Goal: Task Accomplishment & Management: Manage account settings

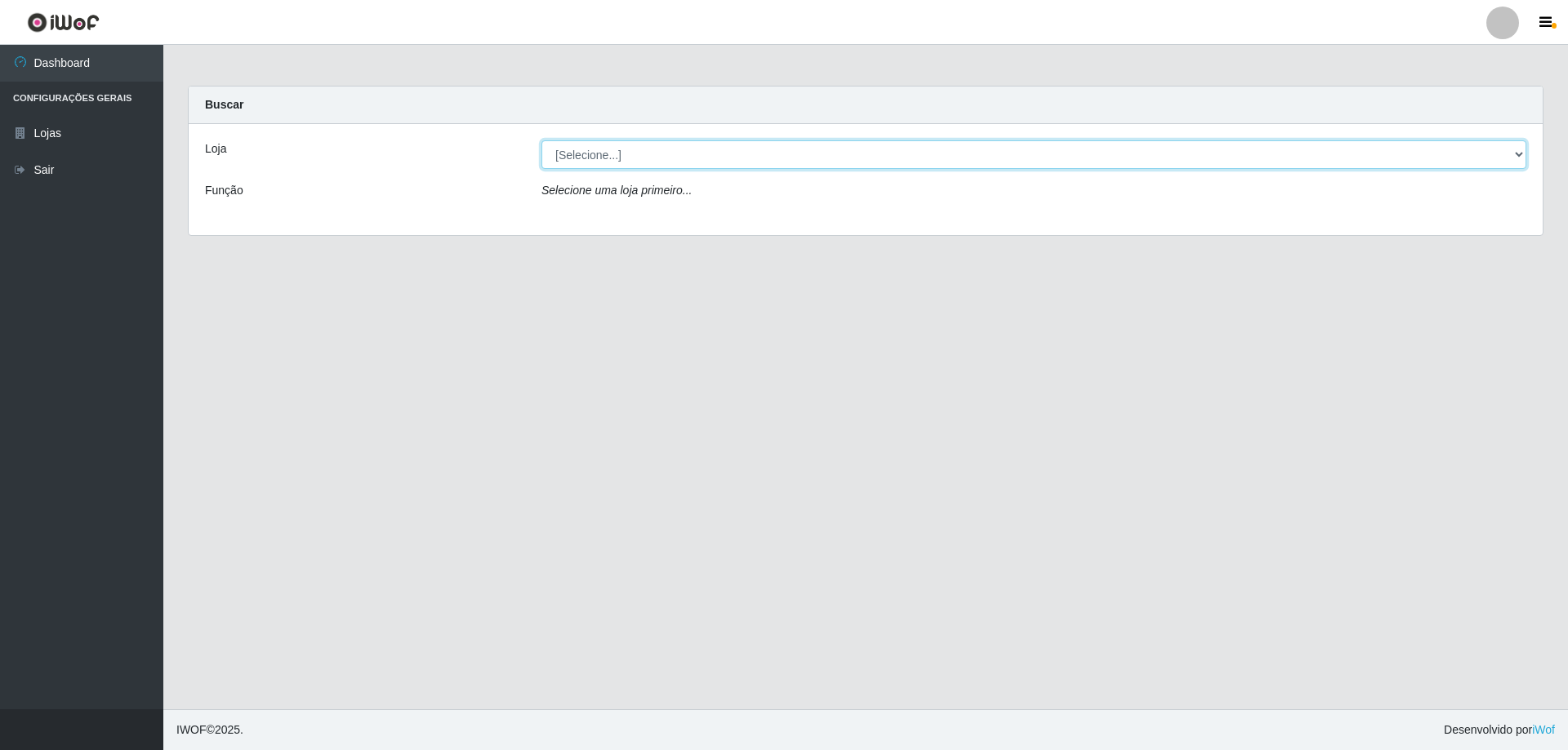
click at [1519, 156] on select "[Selecione...] Atacado Vem - [STREET_ADDRESS]" at bounding box center [1034, 155] width 985 height 29
click at [541, 141] on select "[Selecione...] Atacado Vem - [STREET_ADDRESS]" at bounding box center [1034, 155] width 985 height 29
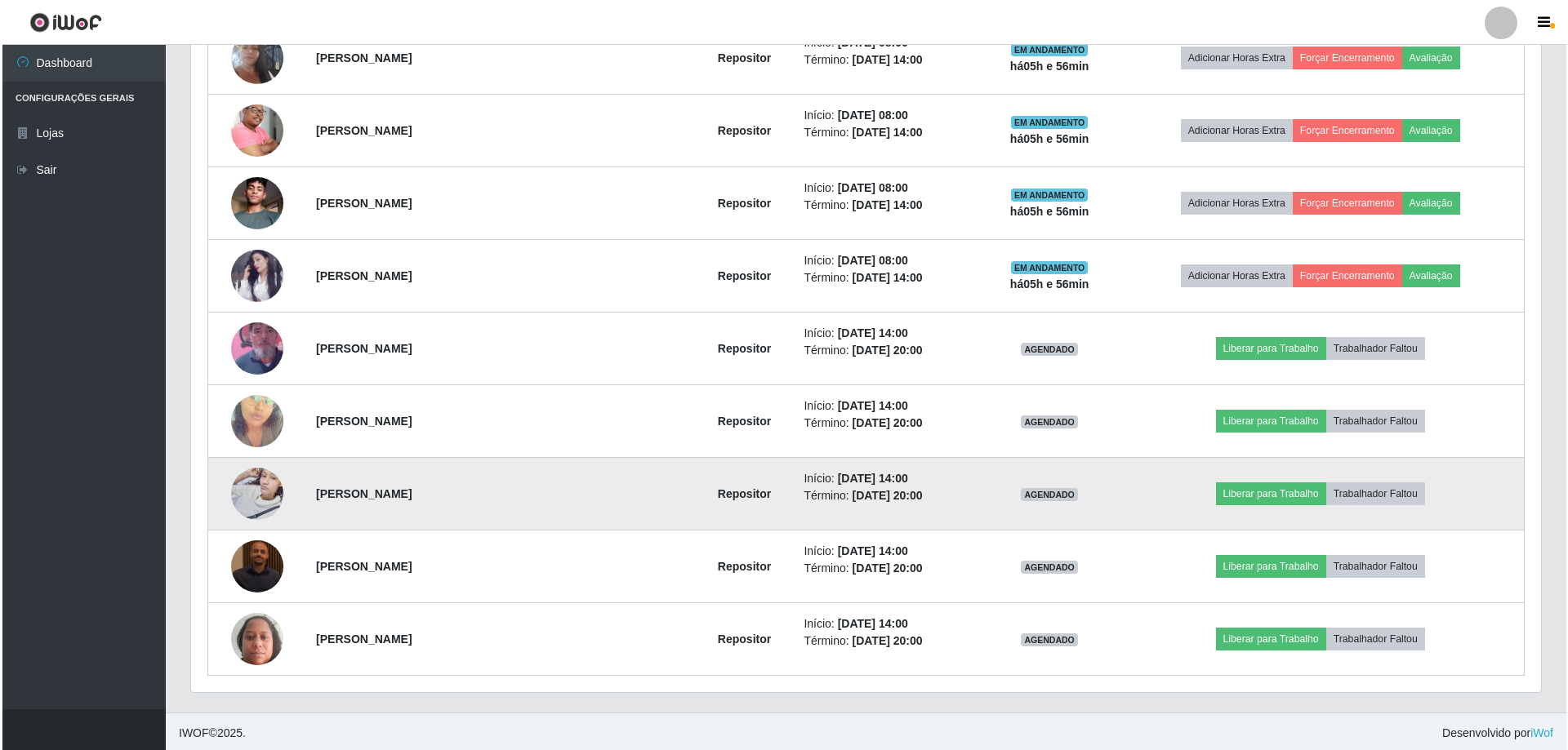
scroll to position [770, 0]
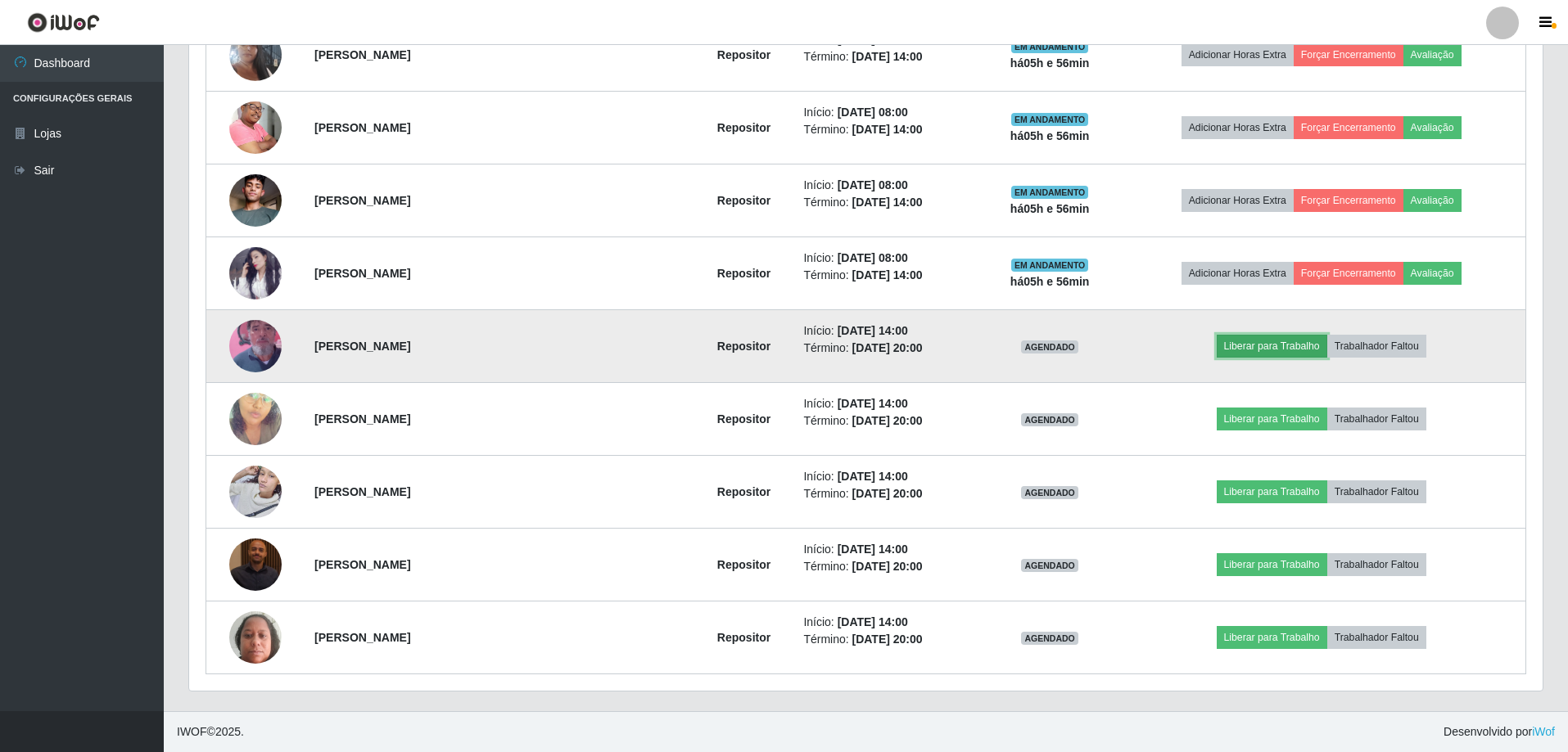
click at [1272, 345] on button "Liberar para Trabalho" at bounding box center [1271, 346] width 110 height 23
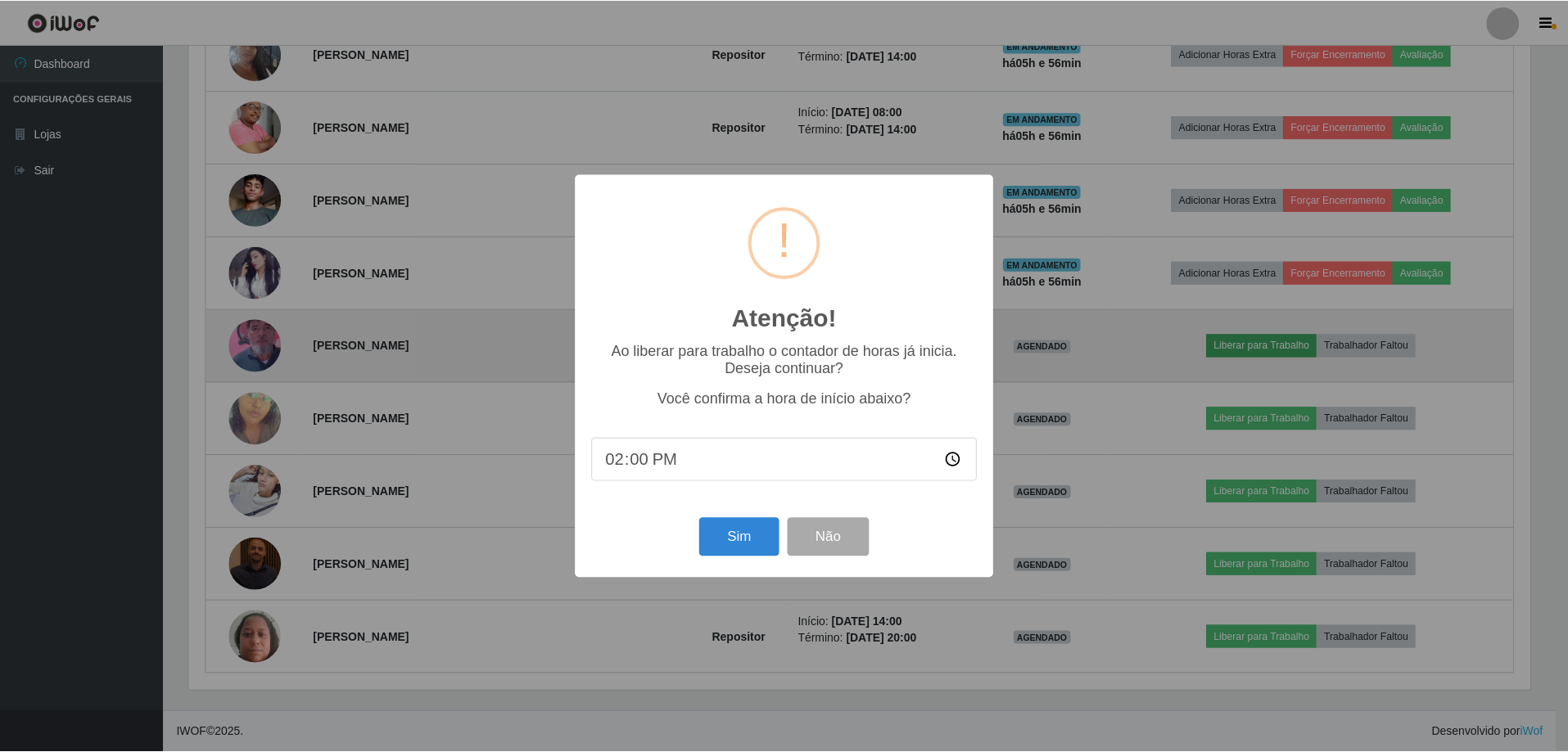
scroll to position [340, 1345]
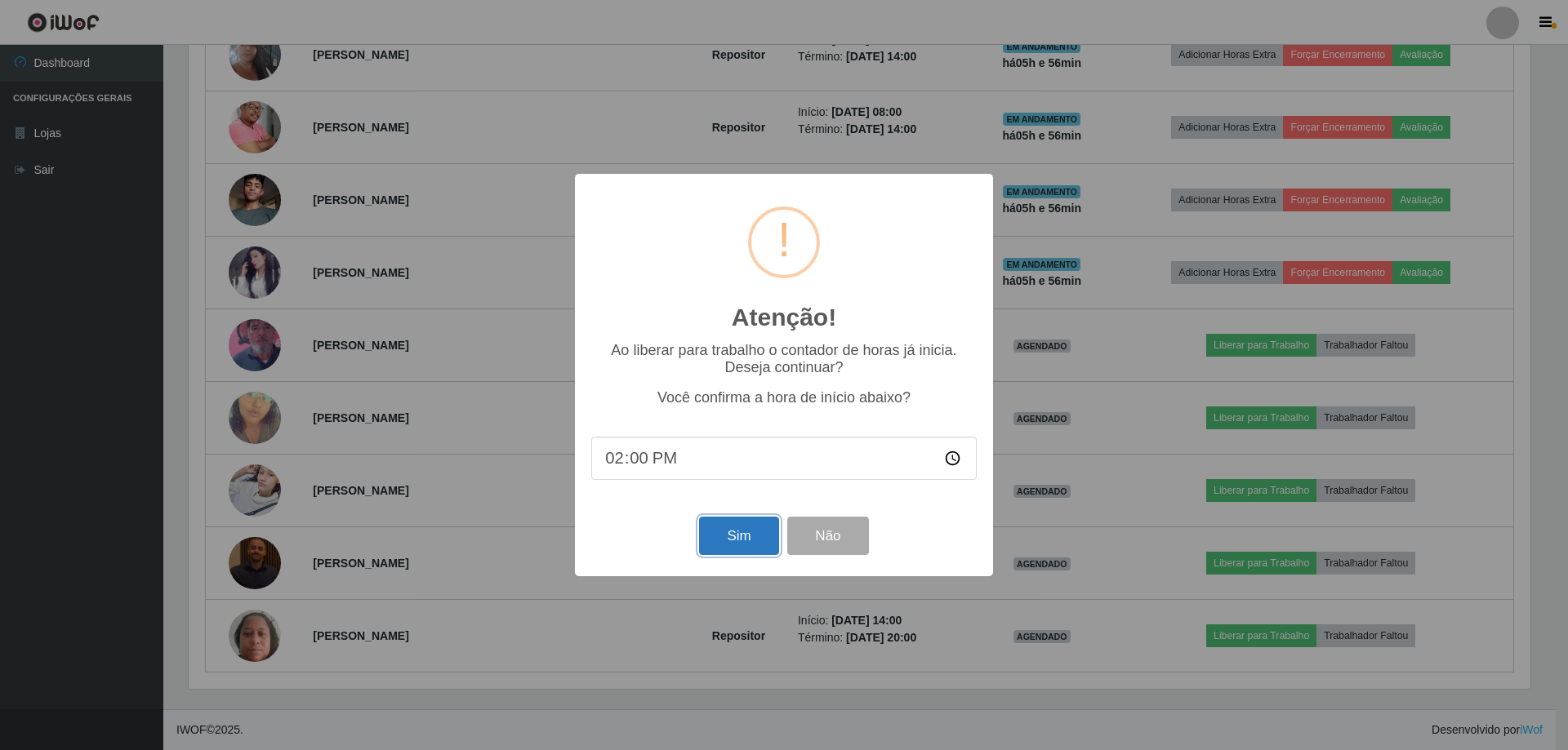
click at [754, 536] on button "Sim" at bounding box center [738, 536] width 79 height 39
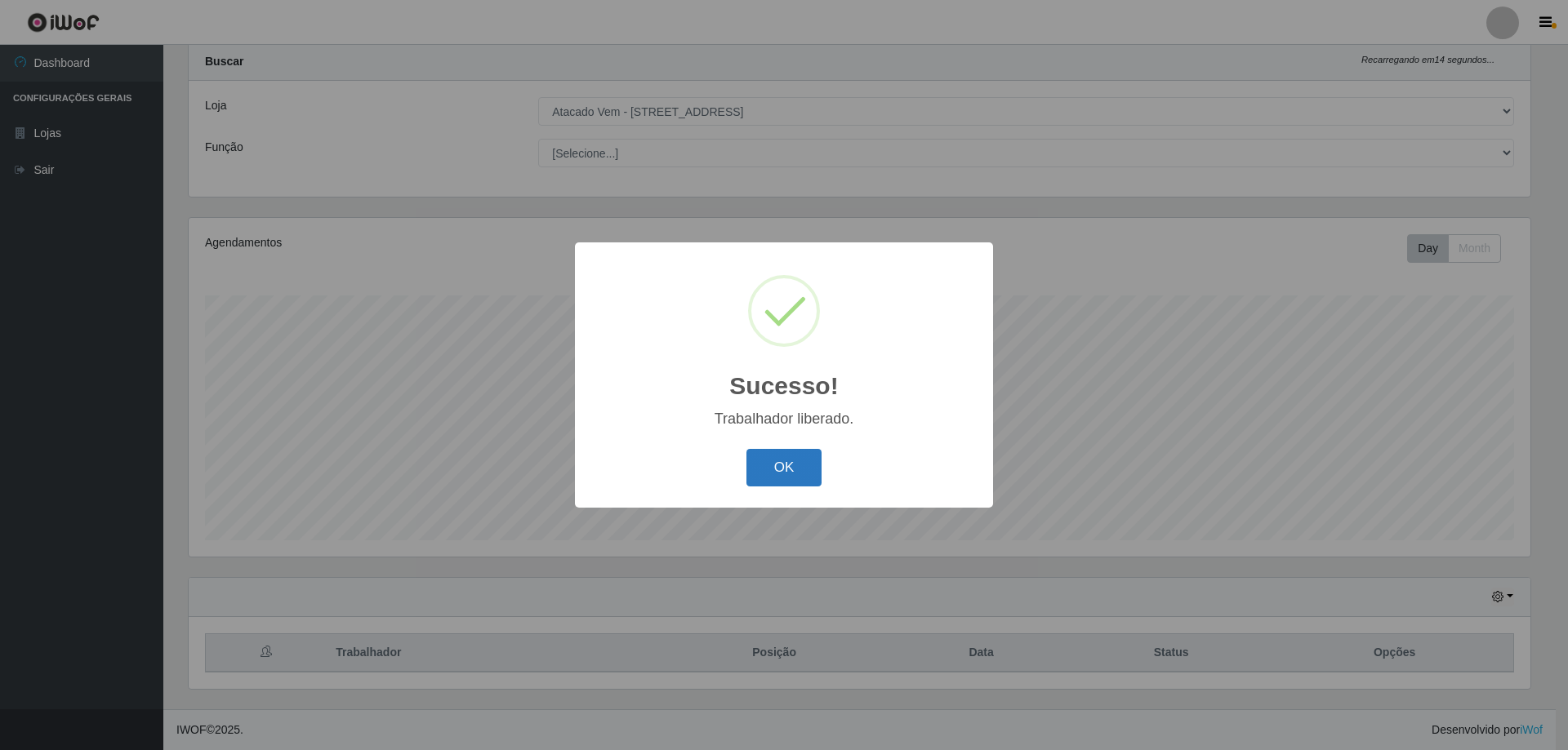
click at [781, 470] on button "OK" at bounding box center [784, 468] width 76 height 39
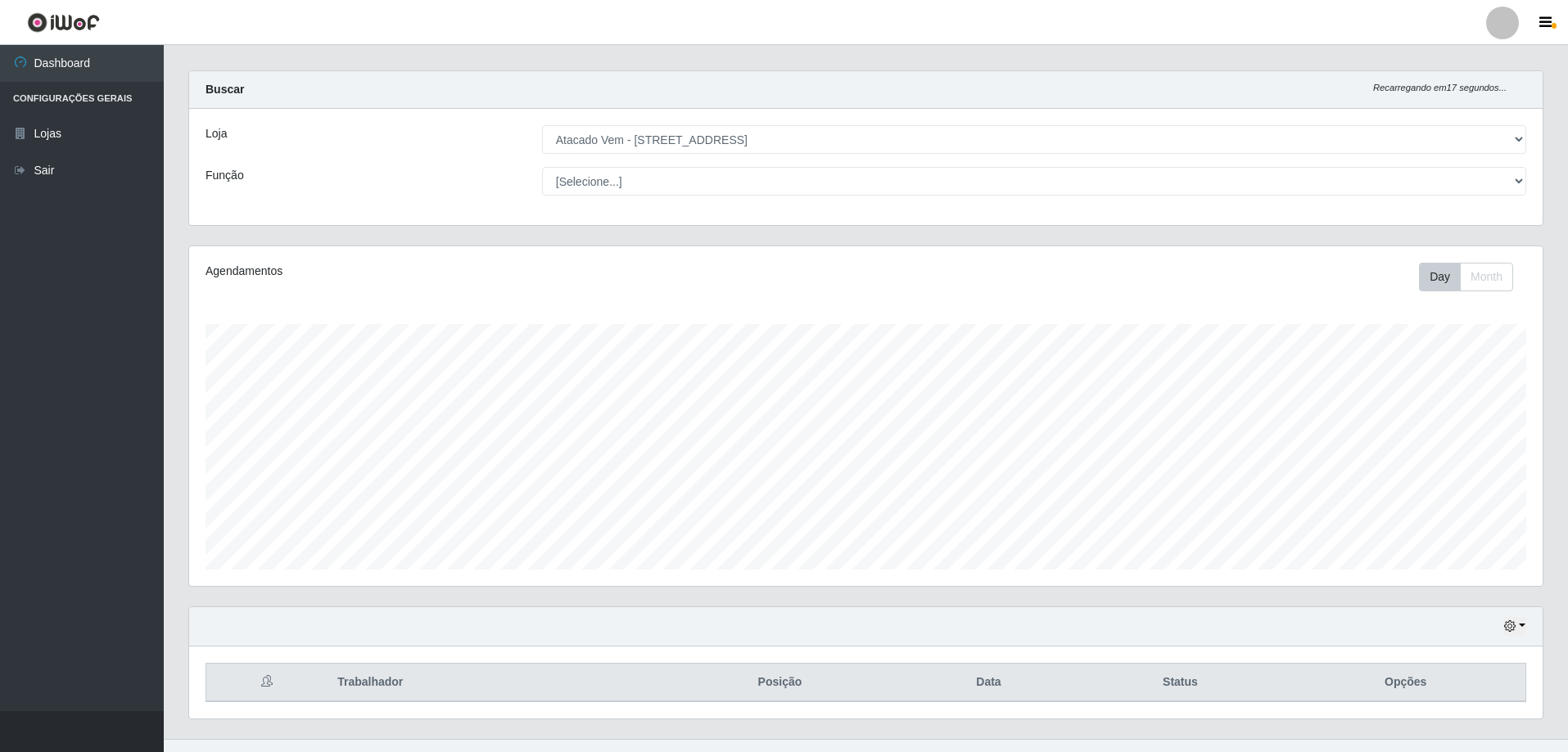
scroll to position [0, 0]
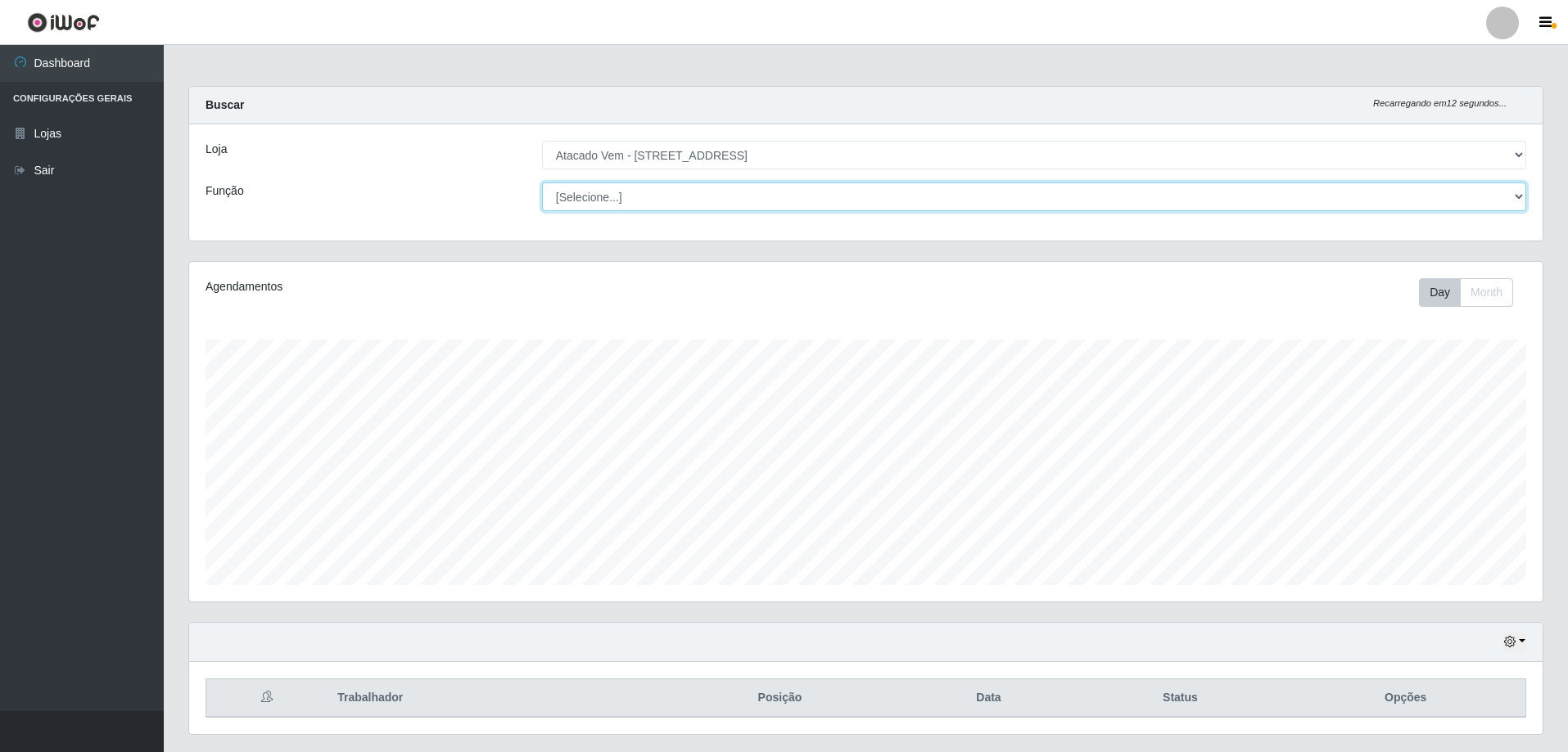
click at [607, 197] on select "[Selecione...] Carregador e Descarregador de Caminhão Carregador e Descarregado…" at bounding box center [1033, 197] width 984 height 29
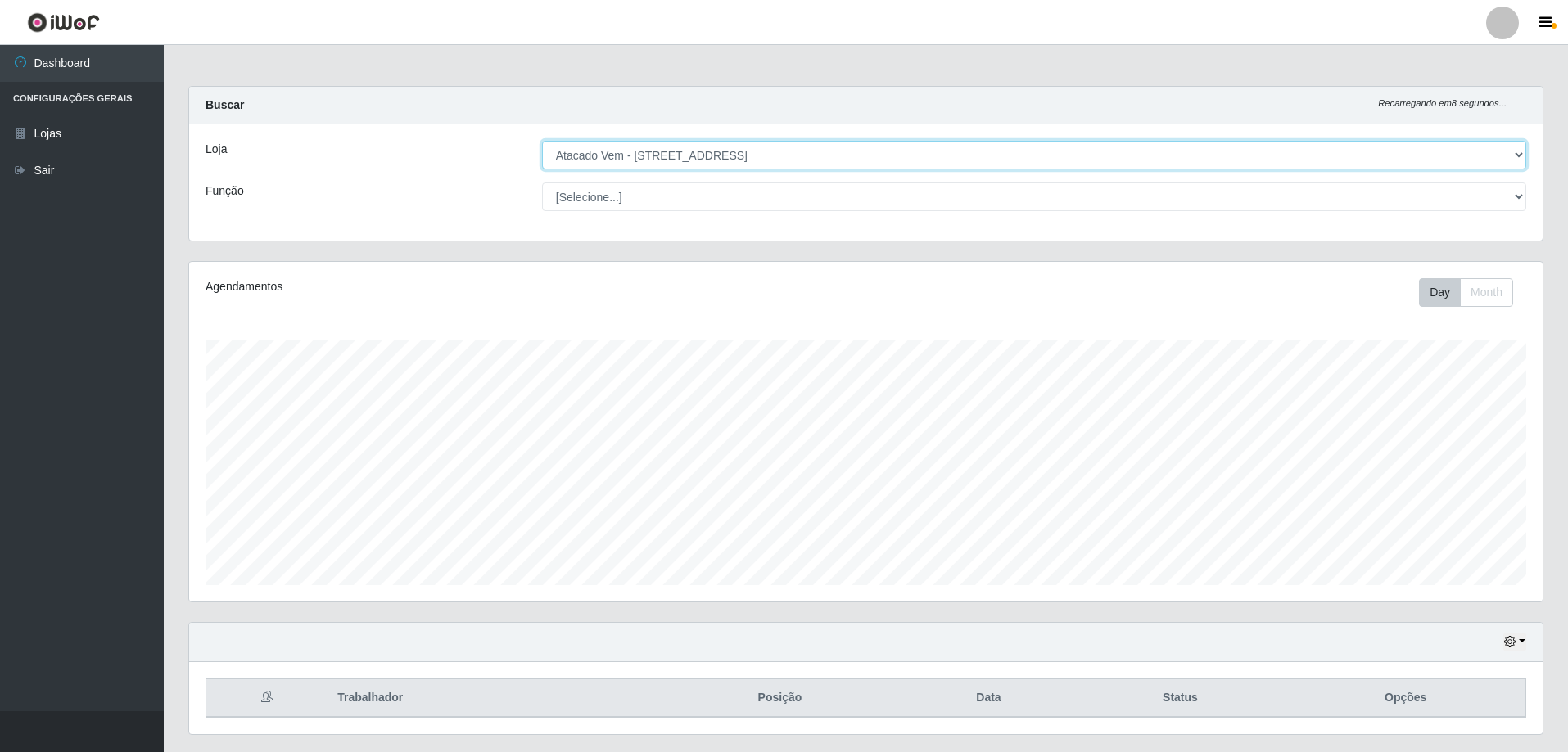
click at [711, 156] on select "[Selecione...] Atacado Vem - [STREET_ADDRESS]" at bounding box center [1033, 155] width 984 height 29
click at [729, 157] on select "[Selecione...] Atacado Vem - [STREET_ADDRESS]" at bounding box center [1033, 155] width 984 height 29
click at [543, 141] on select "[Selecione...] Atacado Vem - [STREET_ADDRESS]" at bounding box center [1033, 155] width 984 height 29
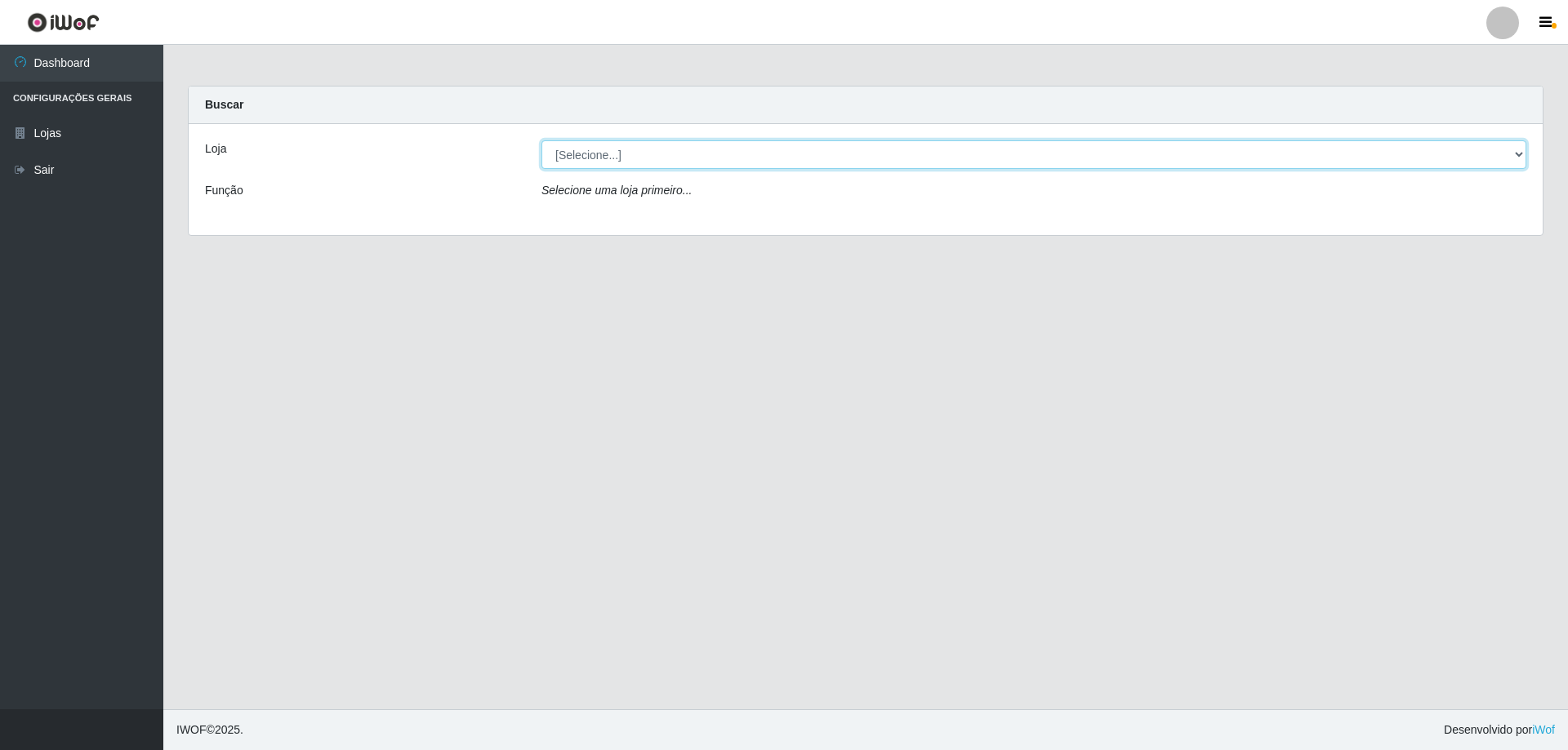
click at [603, 156] on select "[Selecione...] Atacado Vem - [STREET_ADDRESS]" at bounding box center [1034, 155] width 985 height 29
select select "461"
click at [541, 141] on select "[Selecione...] Atacado Vem - [STREET_ADDRESS]" at bounding box center [1034, 155] width 985 height 29
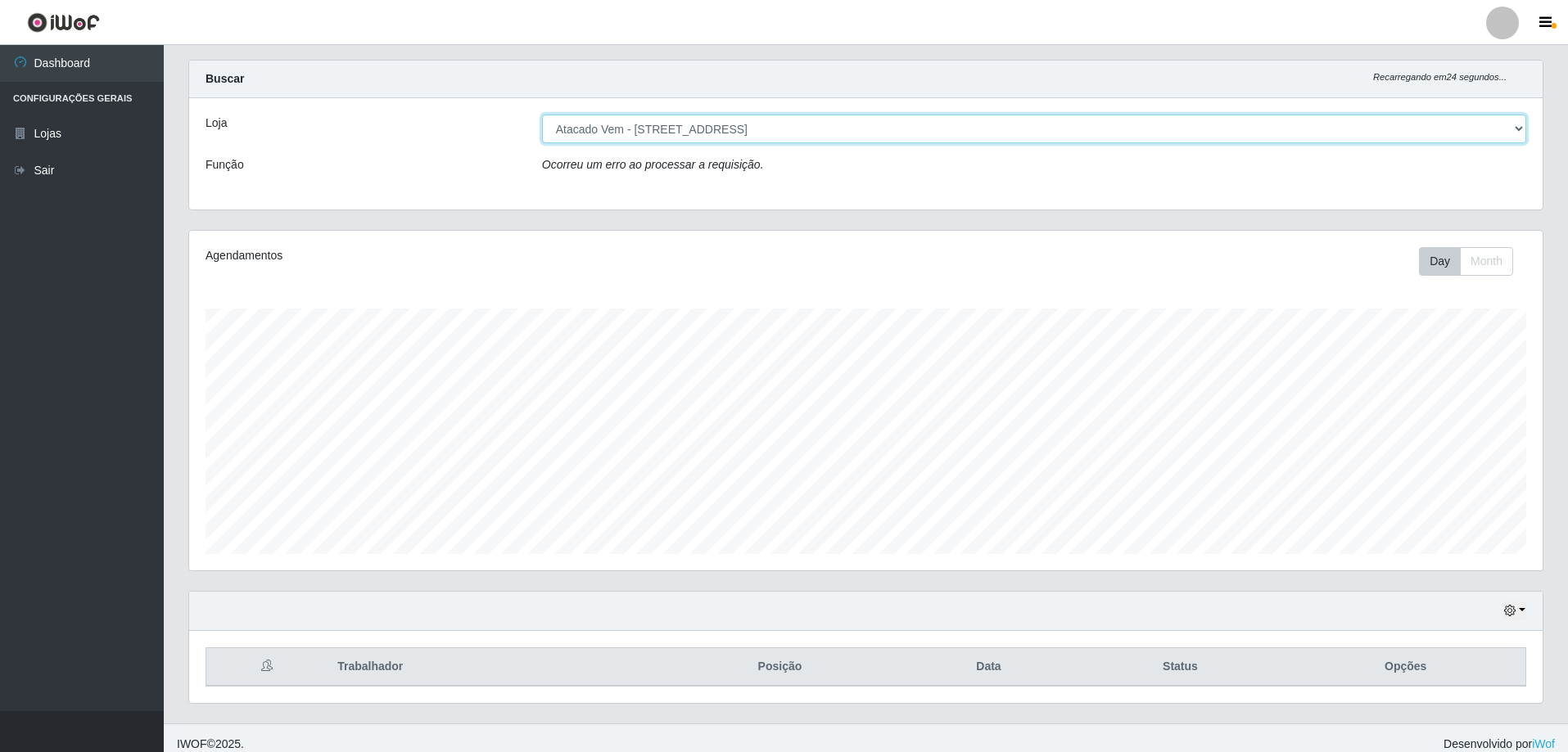
scroll to position [39, 0]
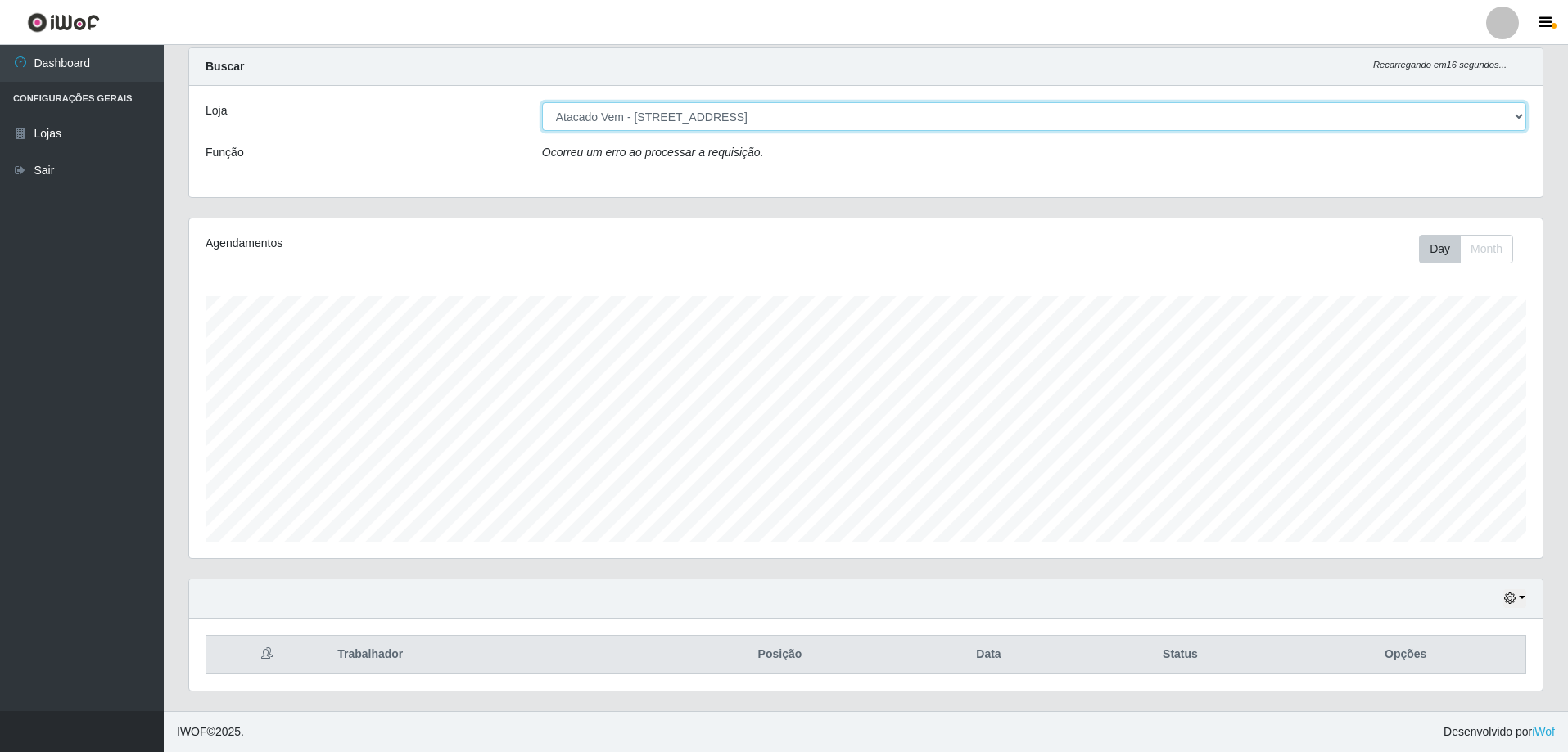
click at [686, 118] on select "[Selecione...] Atacado Vem - [STREET_ADDRESS]" at bounding box center [1033, 116] width 984 height 29
click at [542, 102] on select "[Selecione...] Atacado Vem - [STREET_ADDRESS]" at bounding box center [1033, 116] width 984 height 29
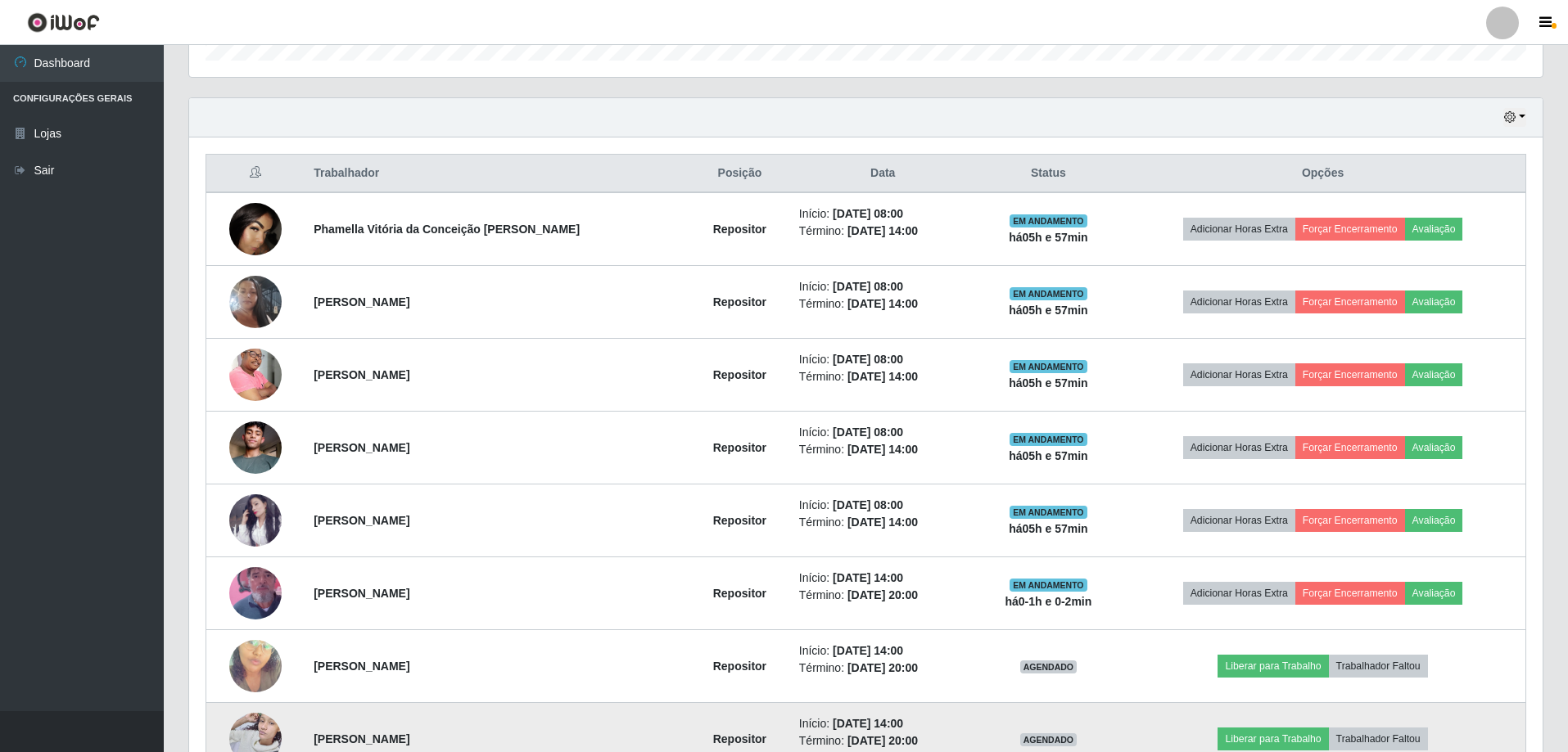
scroll to position [439, 0]
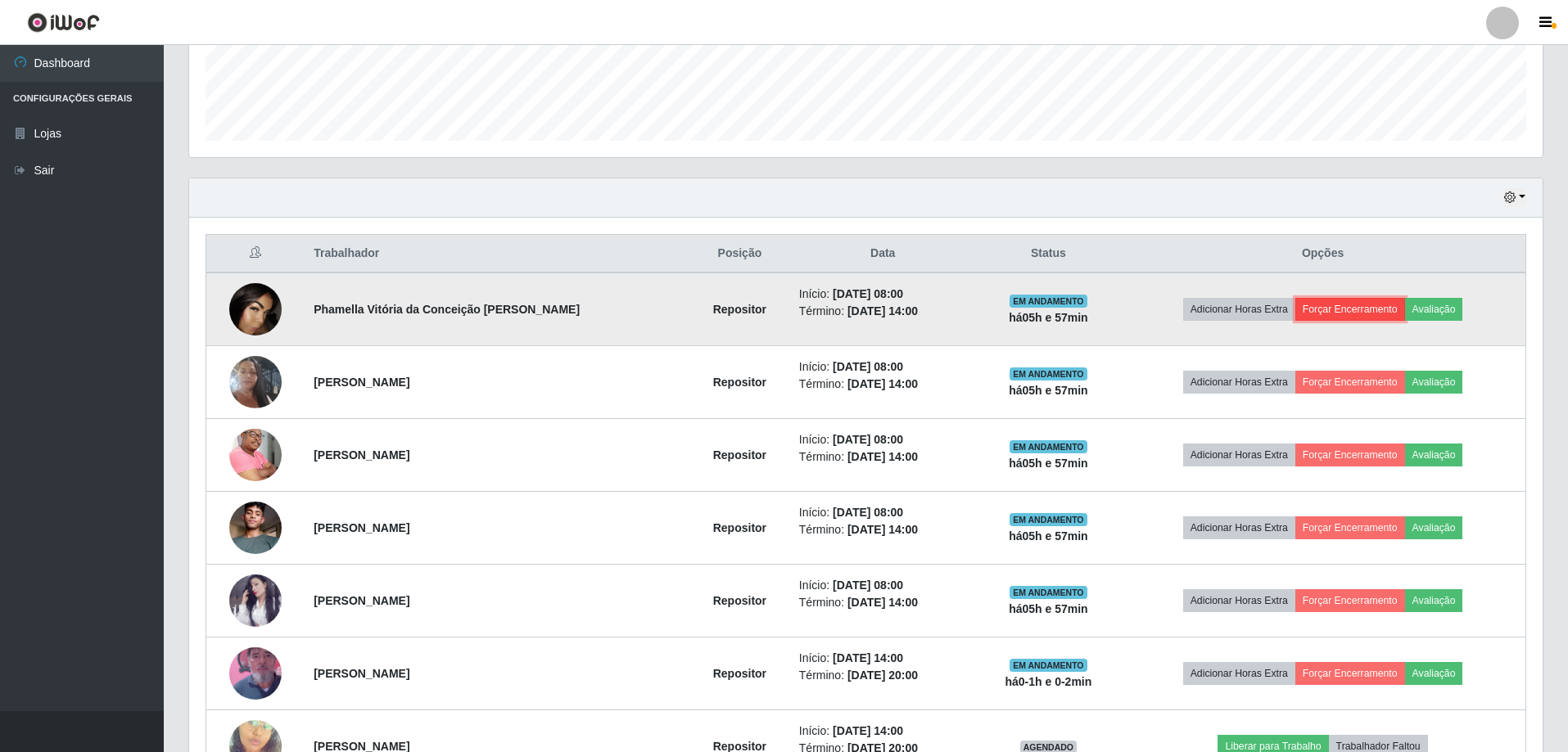
click at [1354, 311] on button "Forçar Encerramento" at bounding box center [1349, 309] width 109 height 23
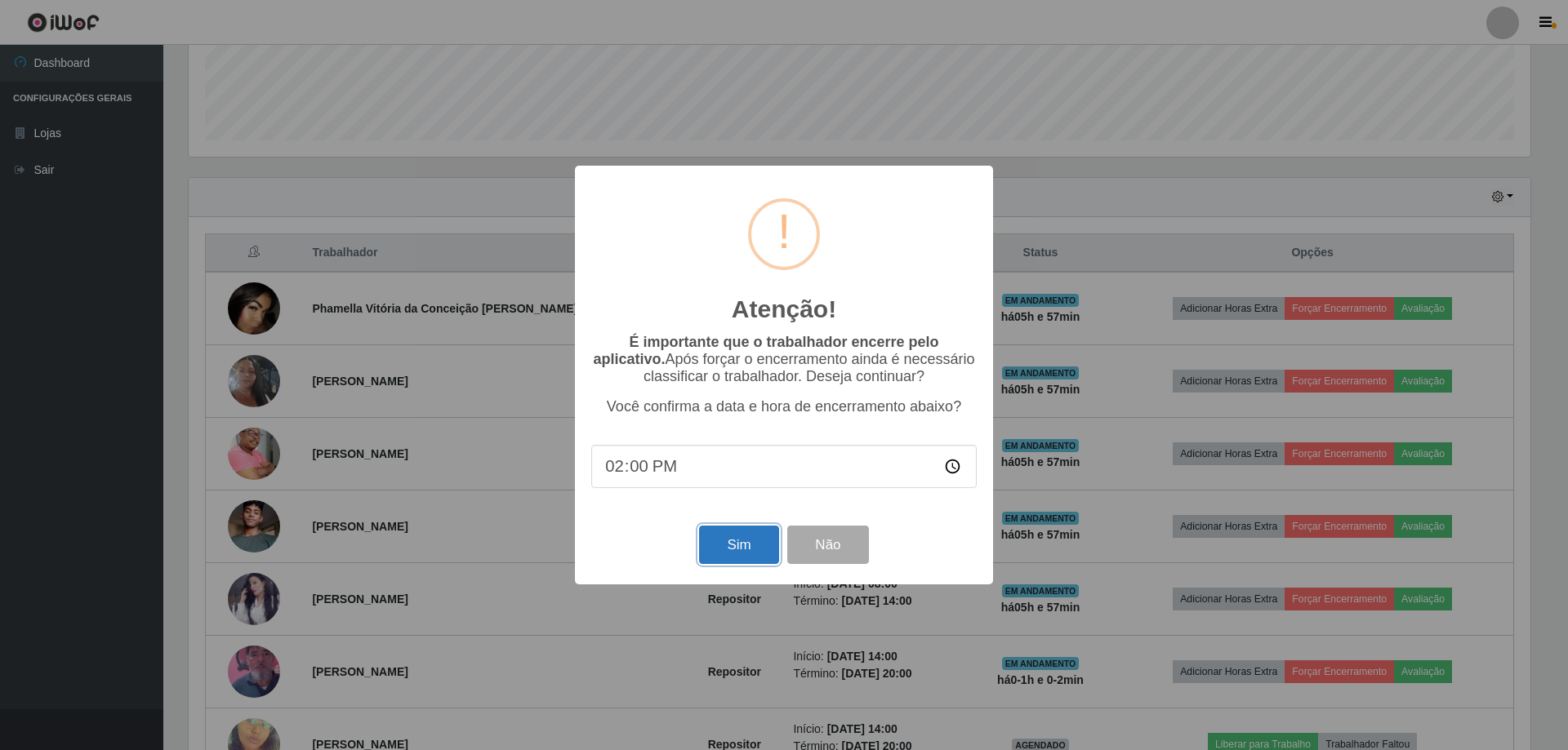
click at [745, 553] on button "Sim" at bounding box center [738, 545] width 79 height 39
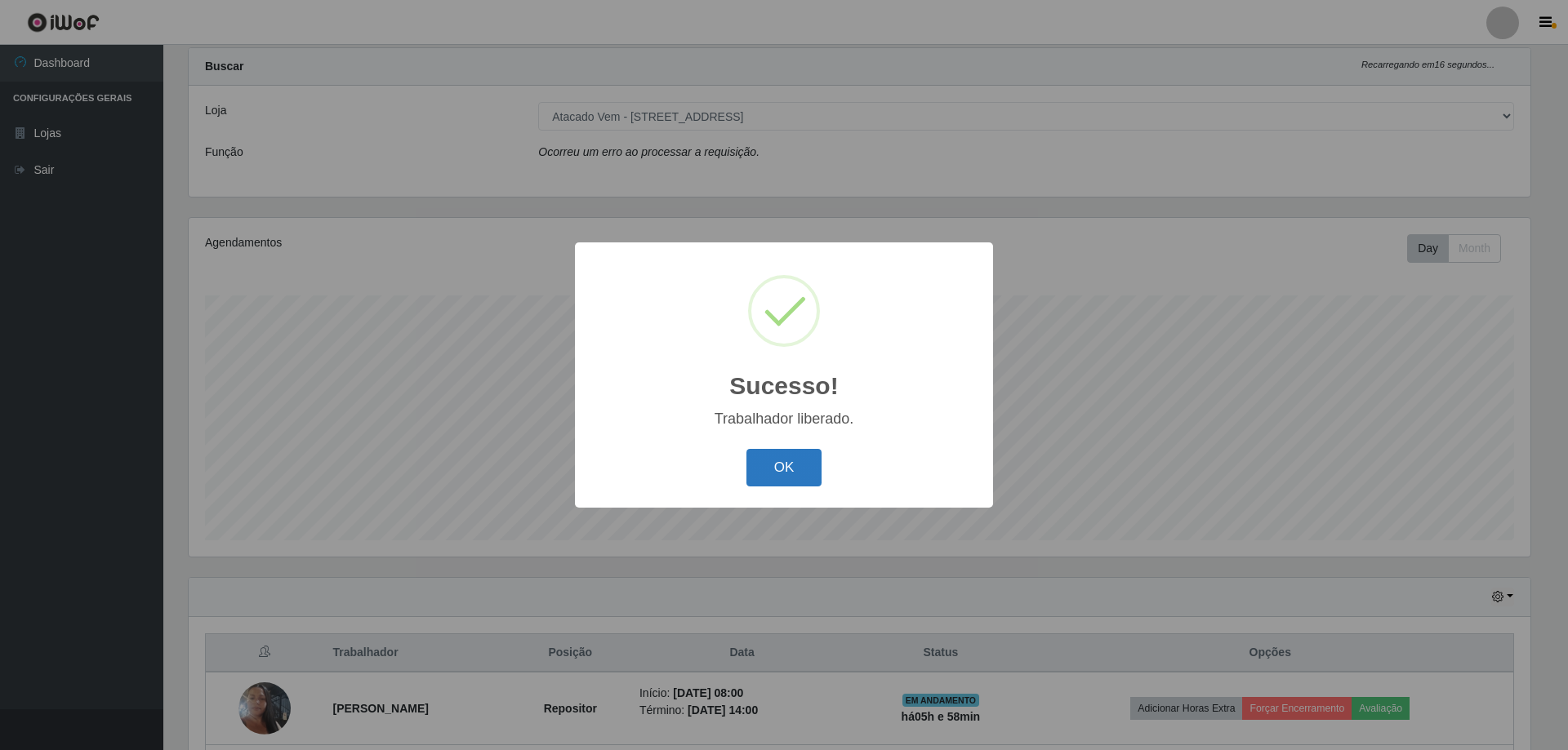
drag, startPoint x: 804, startPoint y: 480, endPoint x: 786, endPoint y: 472, distance: 19.7
click at [803, 480] on button "OK" at bounding box center [784, 468] width 76 height 39
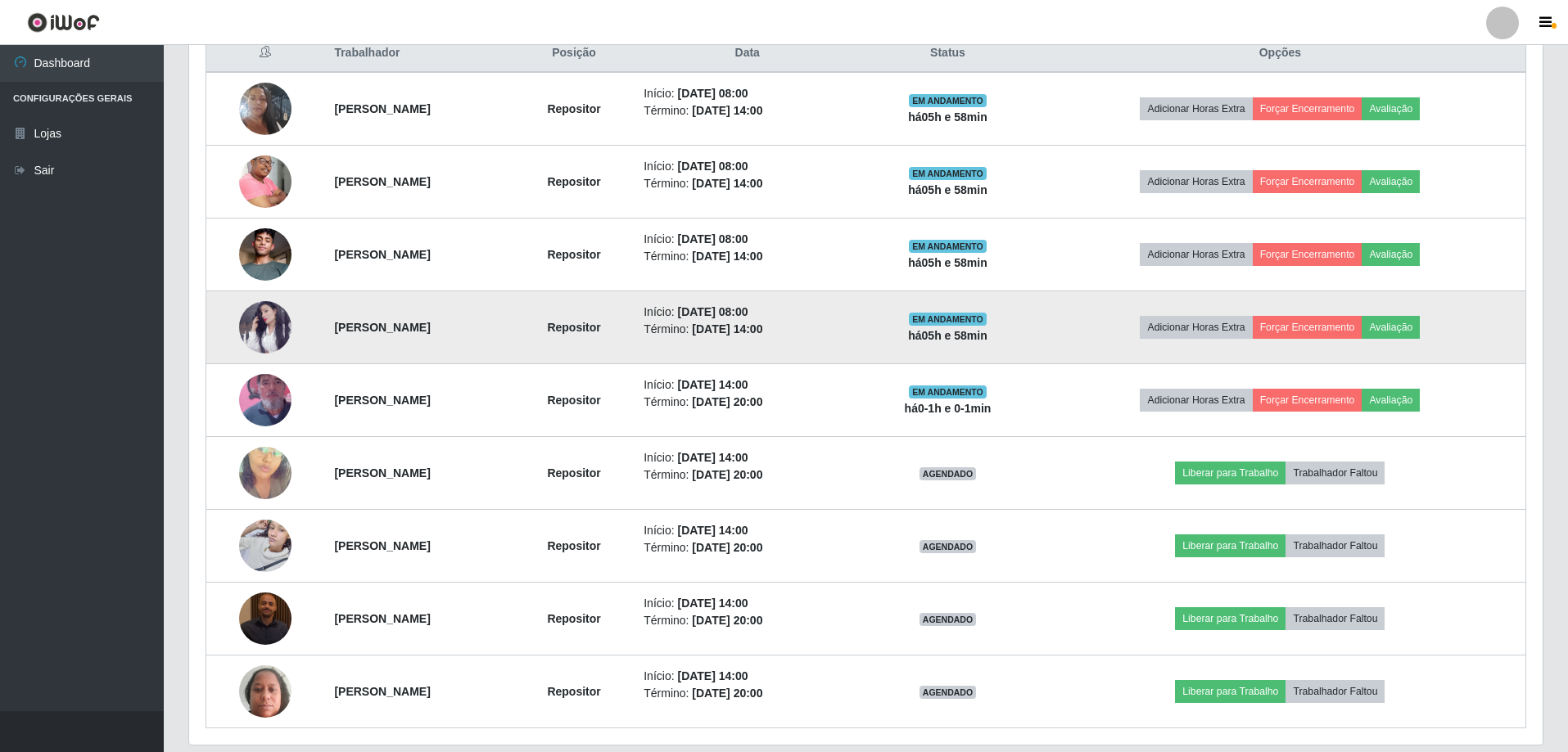
scroll to position [611, 0]
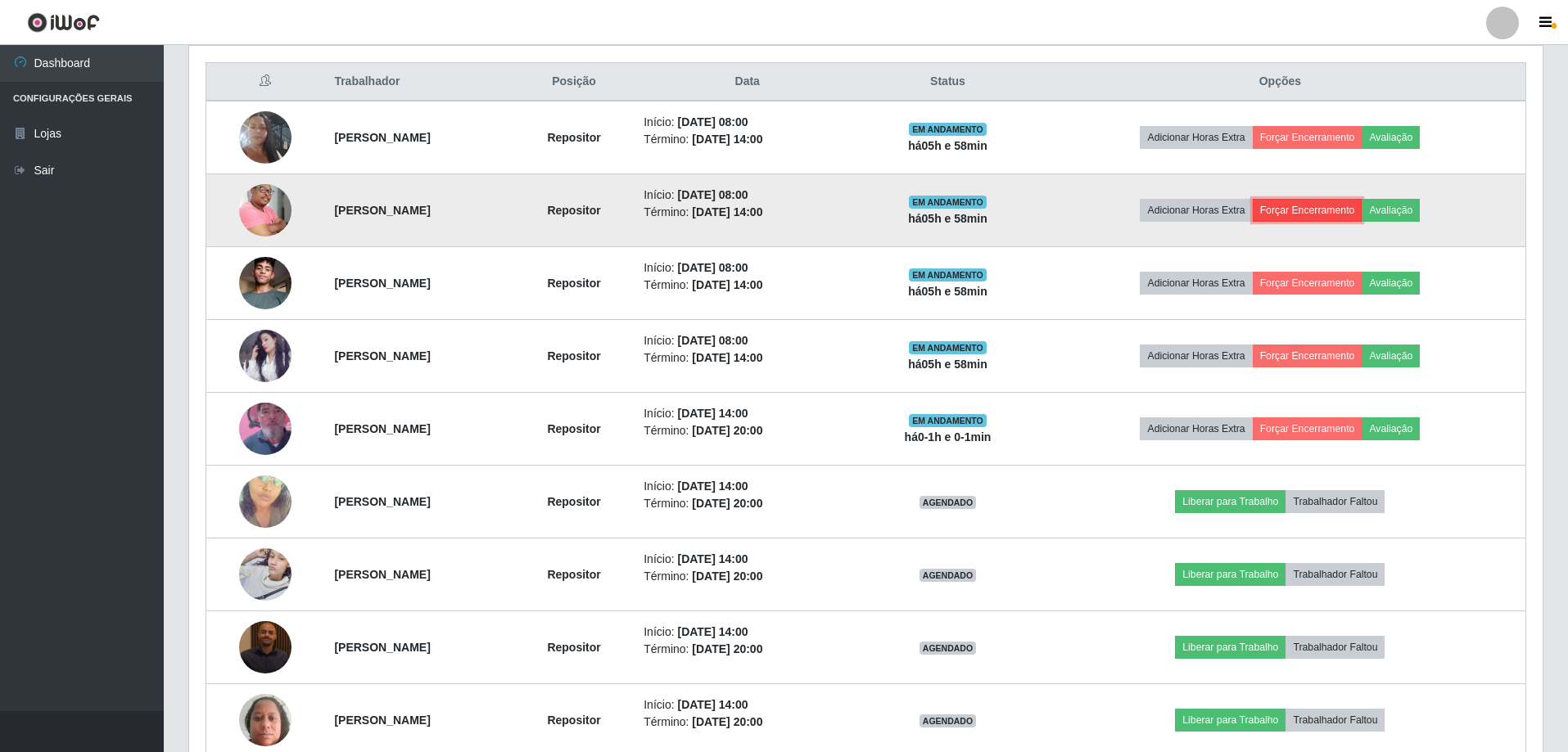
click at [1319, 211] on button "Forçar Encerramento" at bounding box center [1308, 210] width 109 height 23
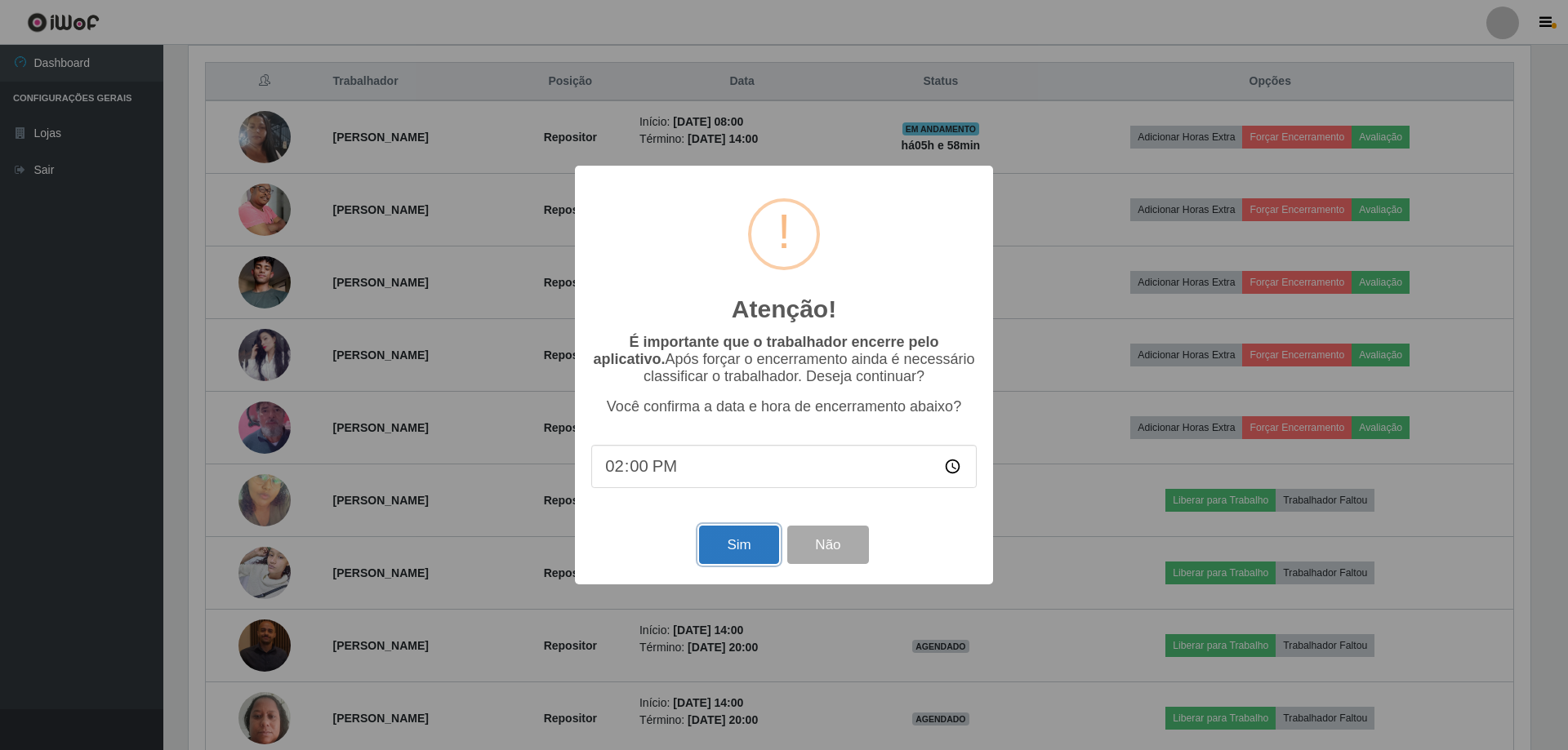
click at [715, 551] on button "Sim" at bounding box center [738, 545] width 79 height 39
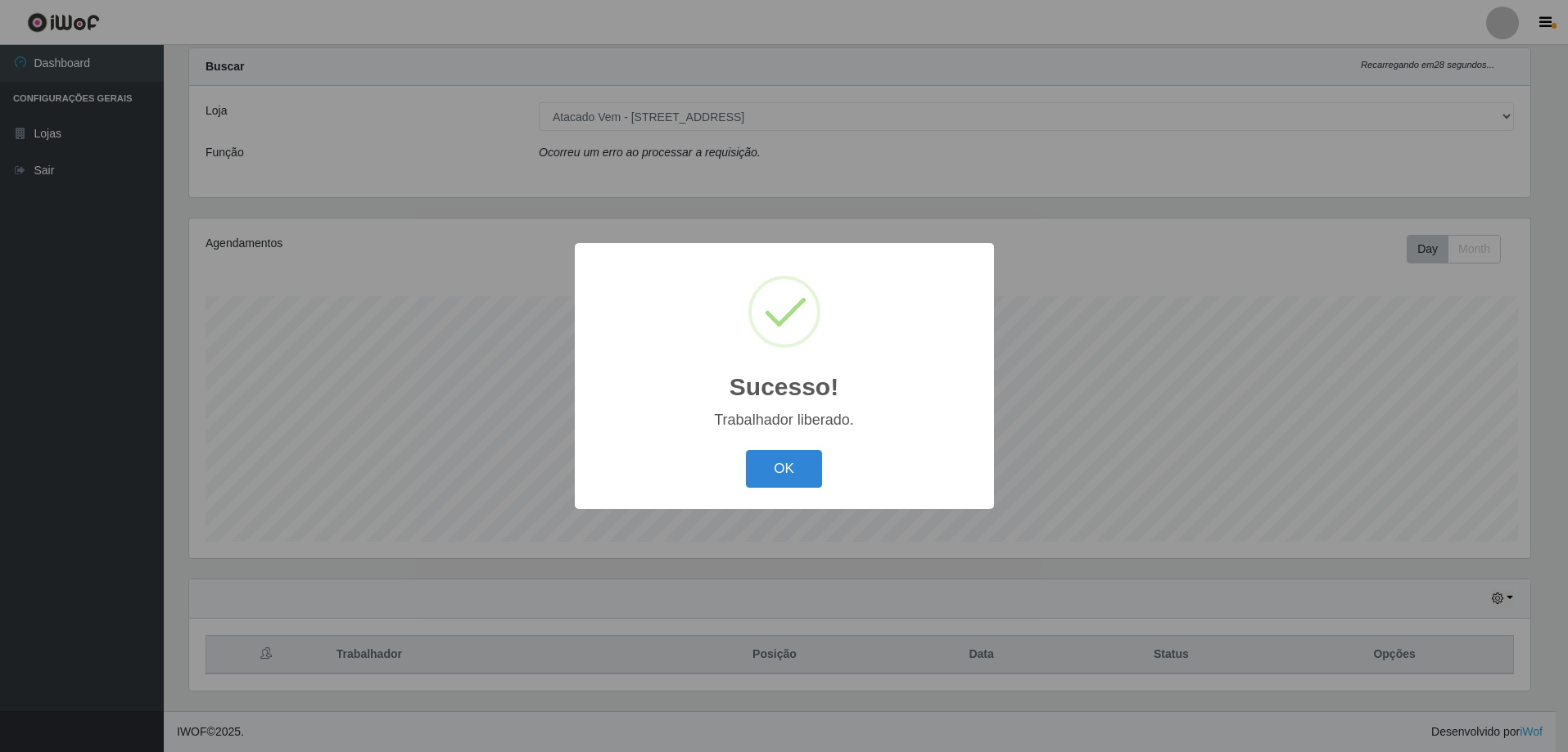
scroll to position [0, 0]
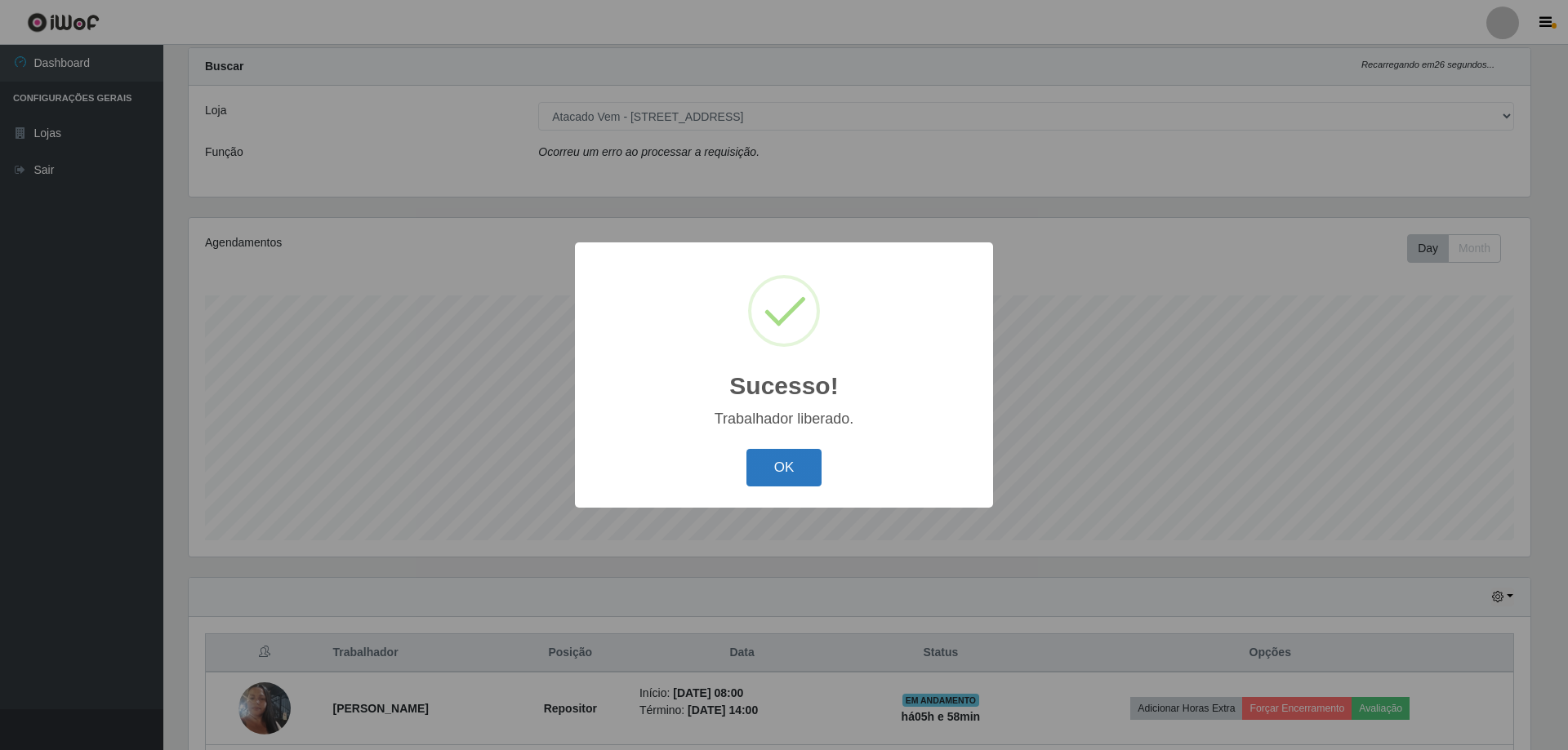
click at [779, 475] on button "OK" at bounding box center [784, 468] width 76 height 39
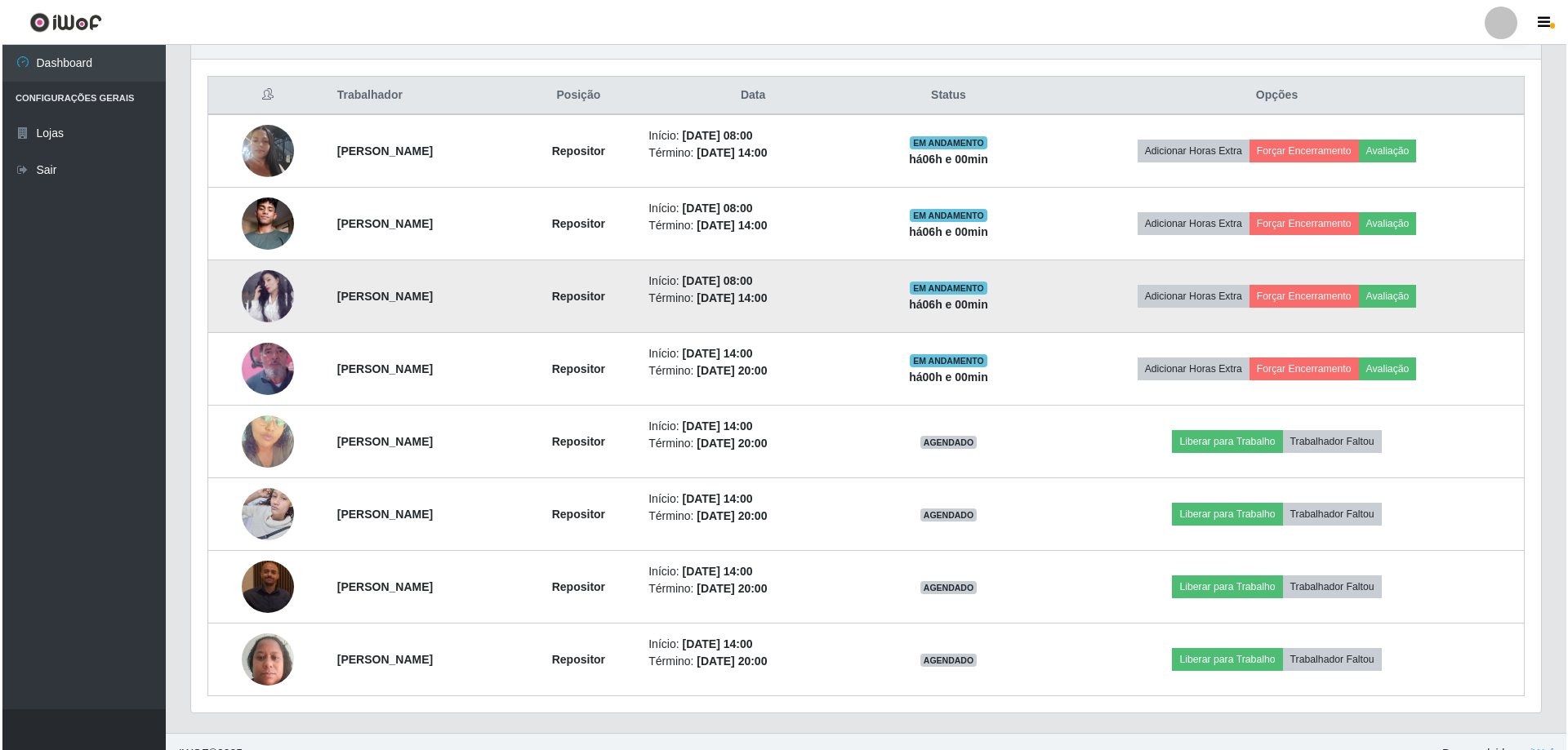
scroll to position [619, 0]
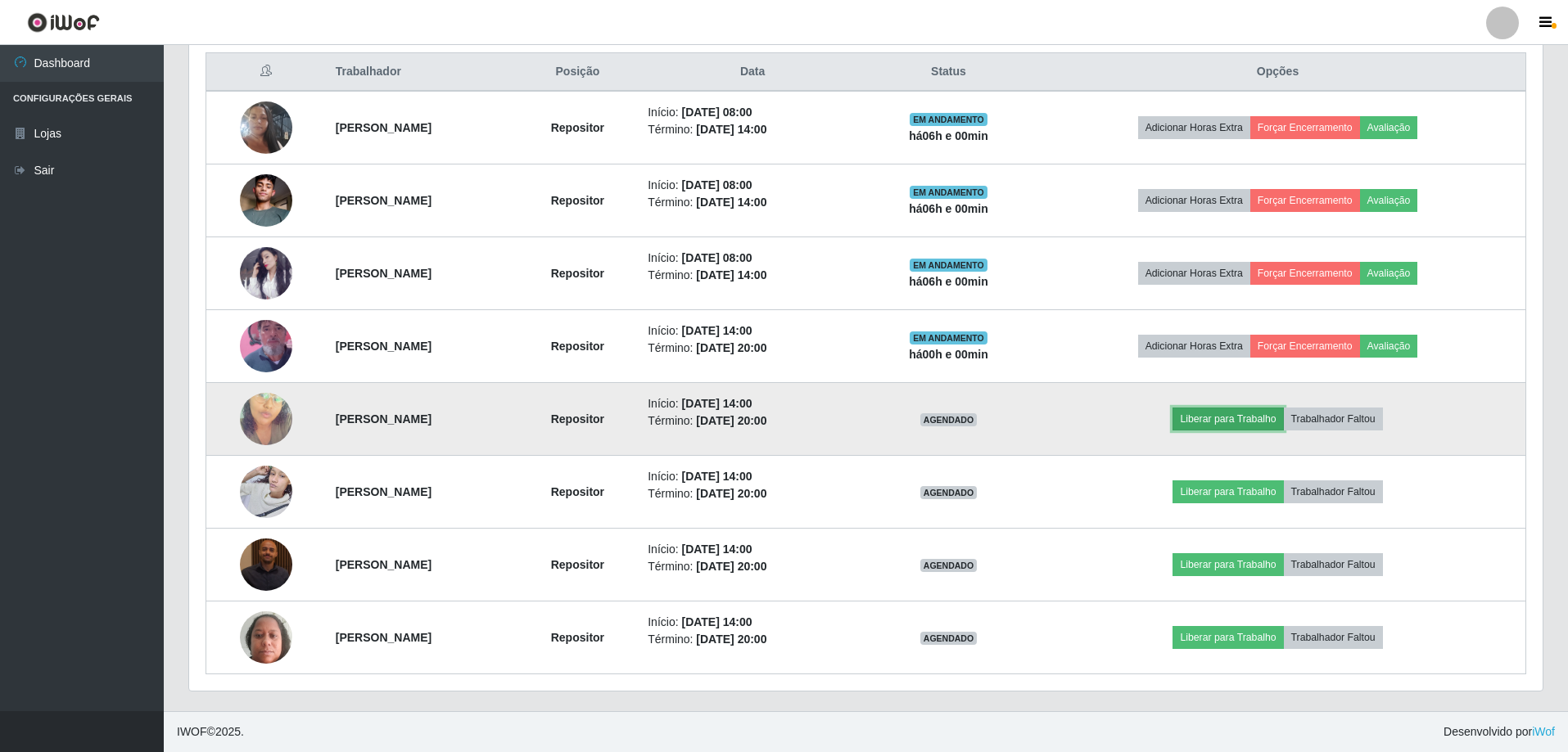
click at [1247, 419] on button "Liberar para Trabalho" at bounding box center [1227, 418] width 110 height 23
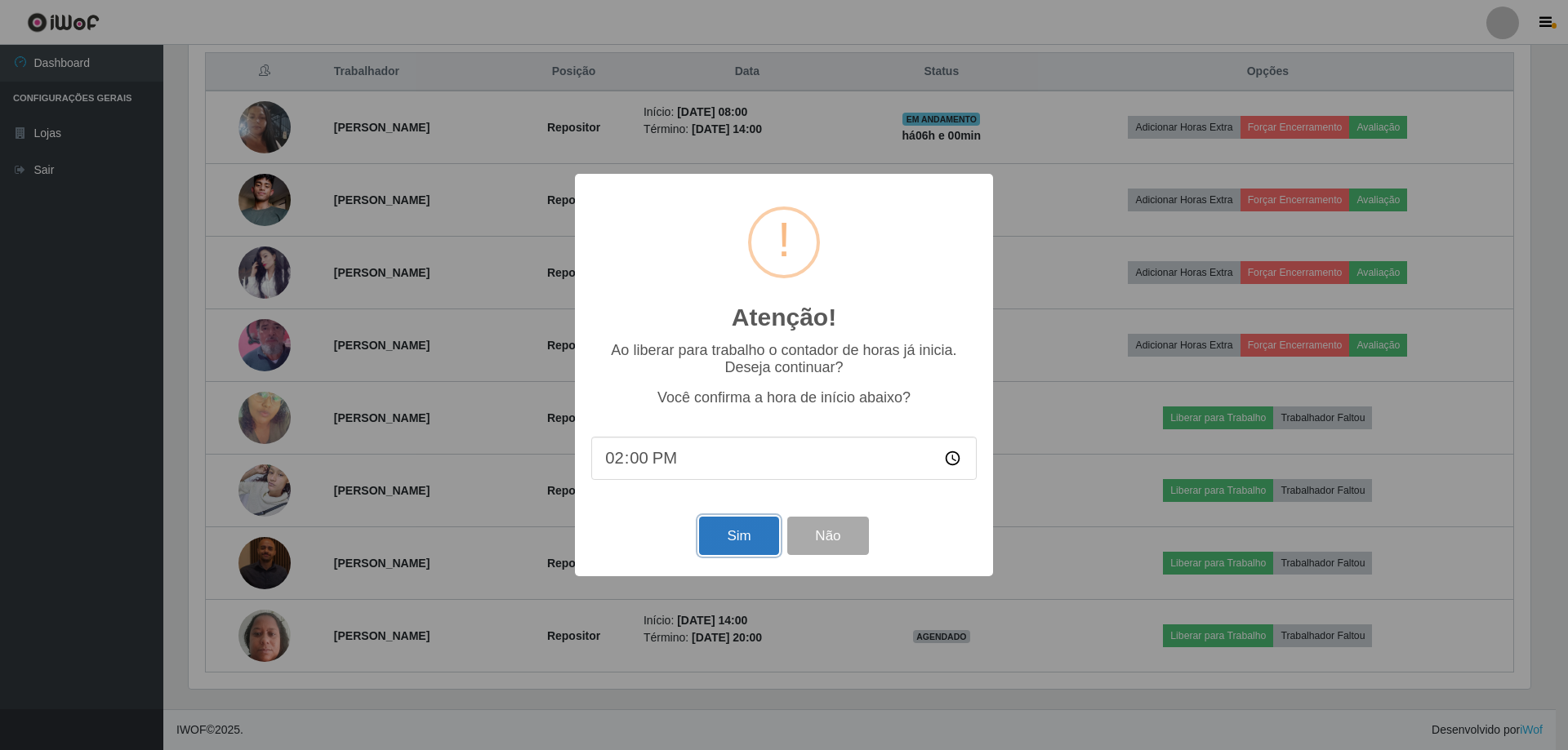
click at [726, 536] on button "Sim" at bounding box center [738, 536] width 79 height 39
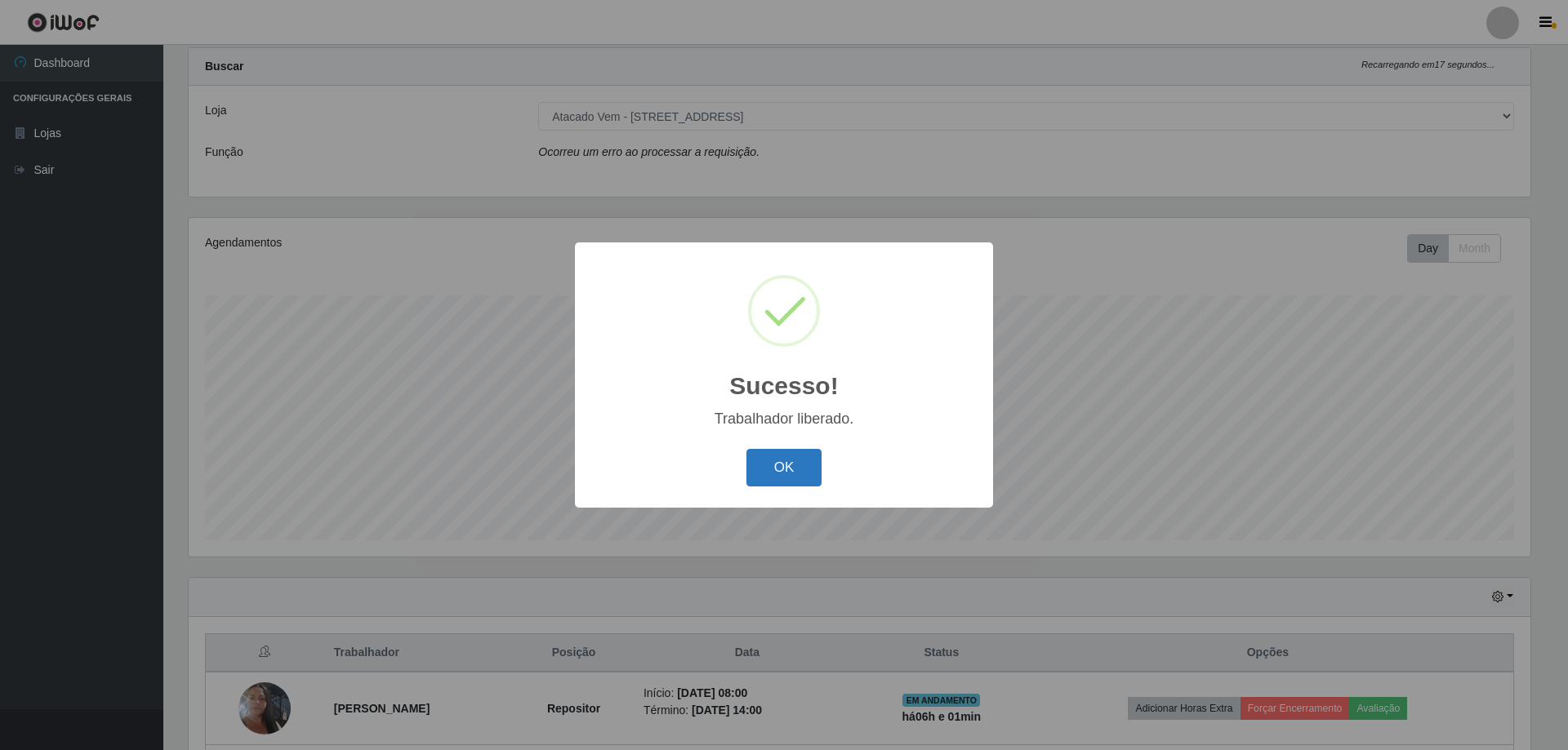
click at [768, 476] on button "OK" at bounding box center [784, 468] width 76 height 39
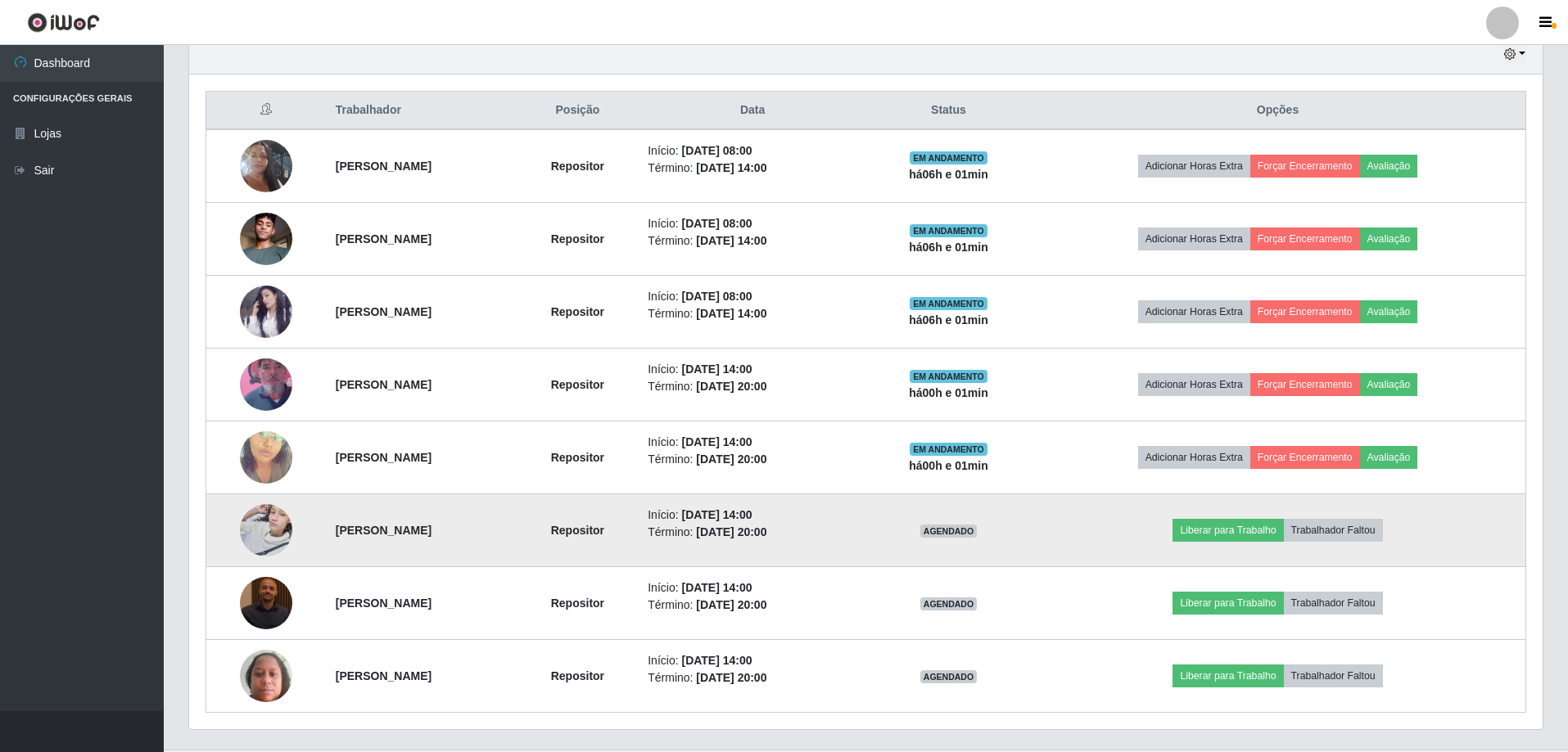
scroll to position [611, 0]
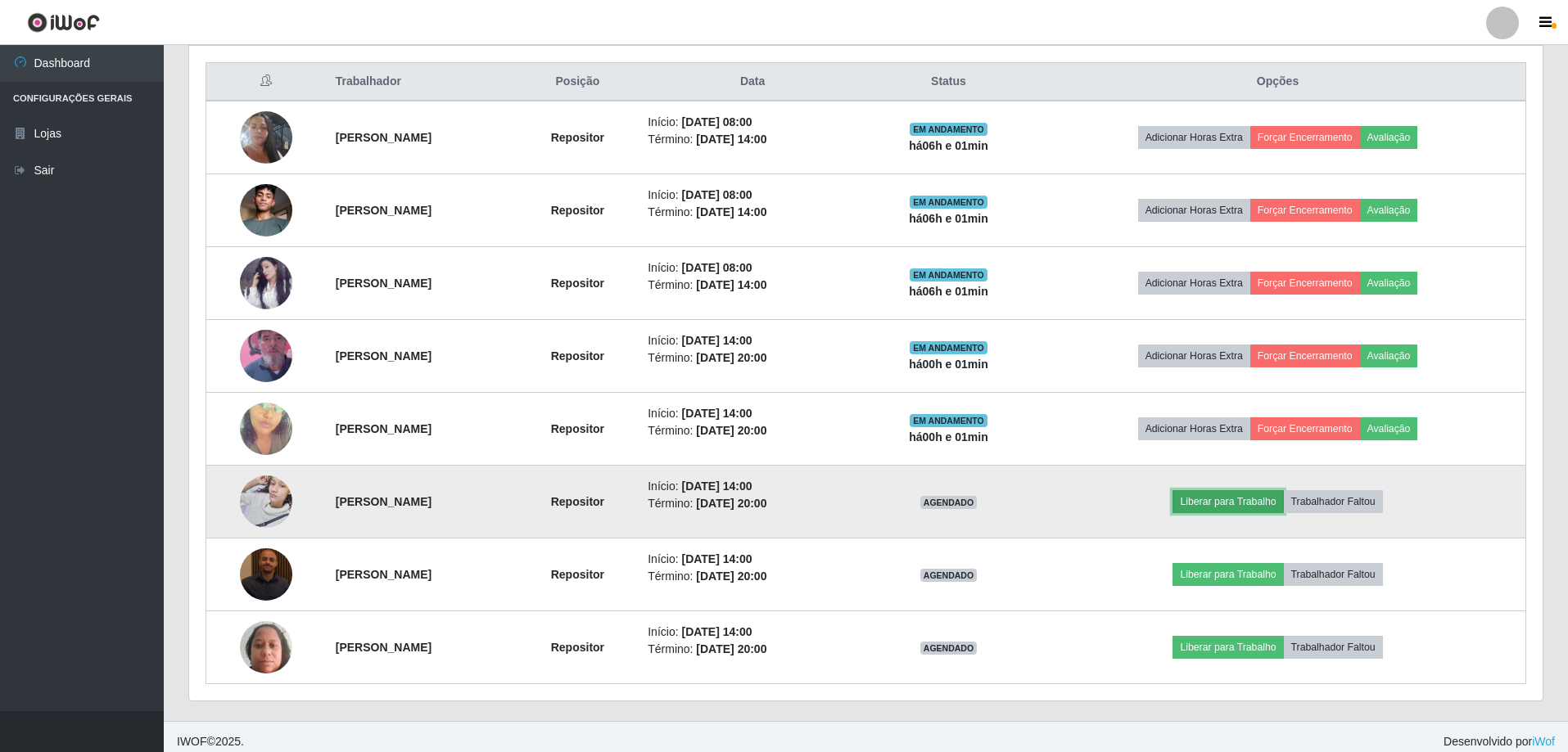
click at [1265, 500] on button "Liberar para Trabalho" at bounding box center [1227, 502] width 110 height 23
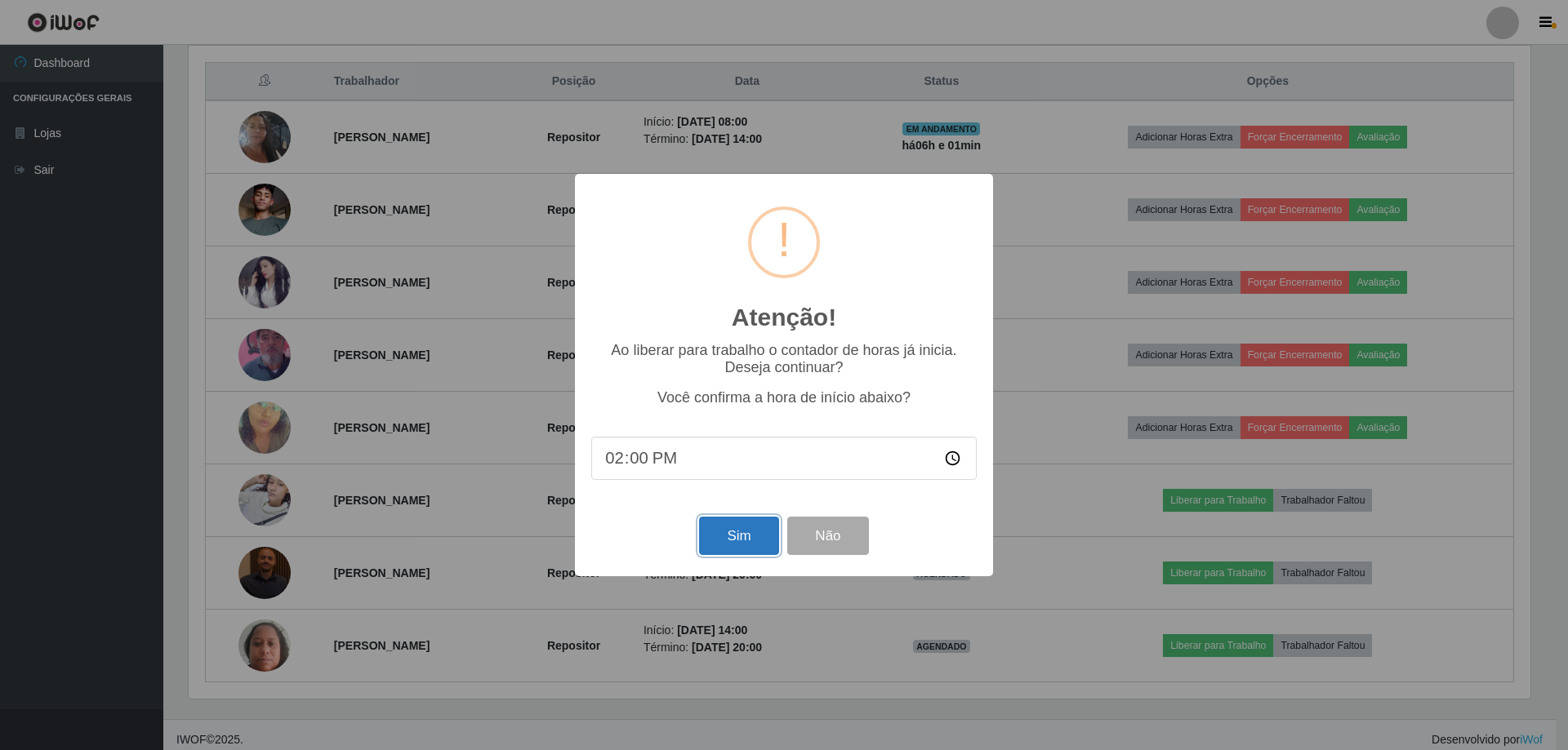
click at [744, 540] on button "Sim" at bounding box center [738, 536] width 79 height 39
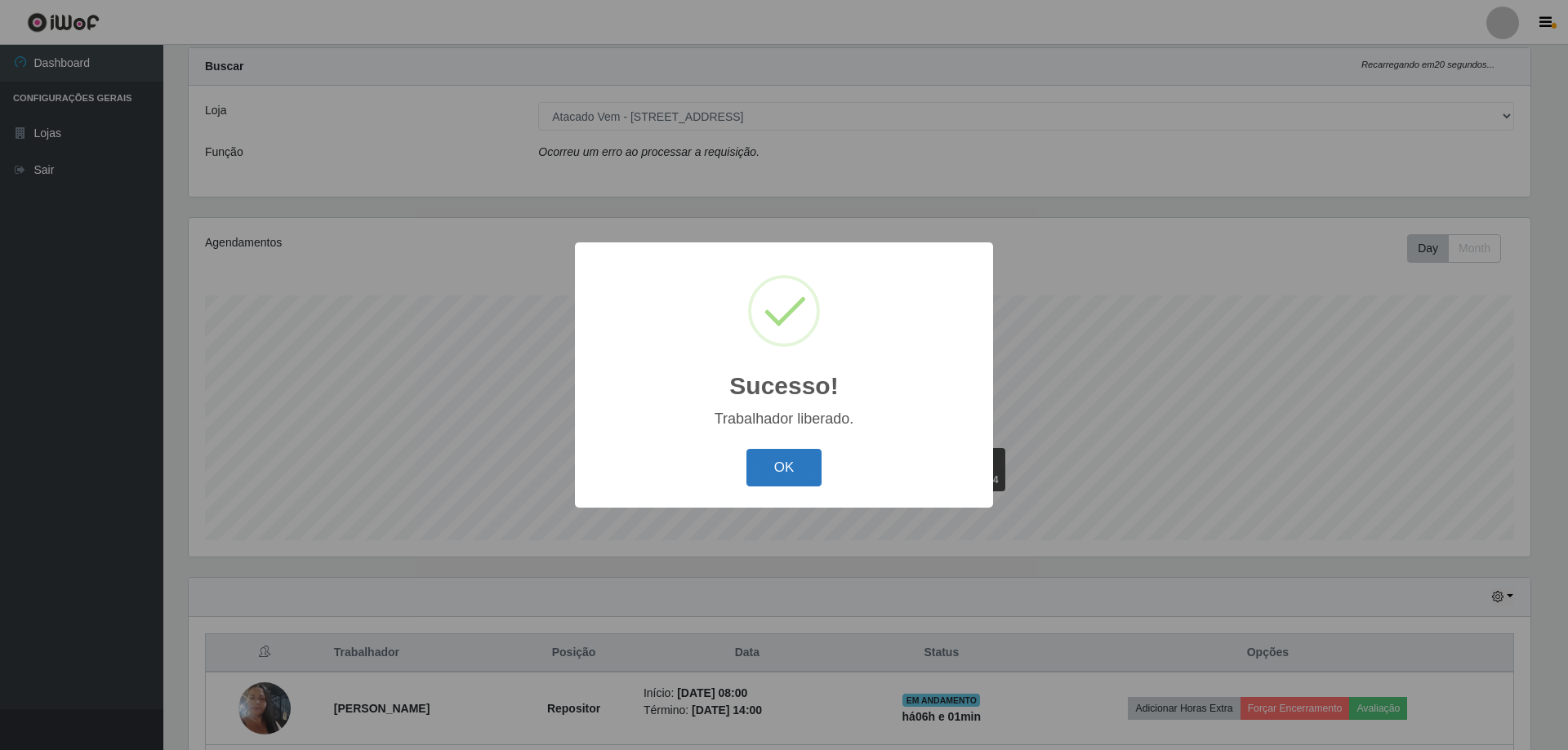
click at [783, 471] on button "OK" at bounding box center [784, 468] width 76 height 39
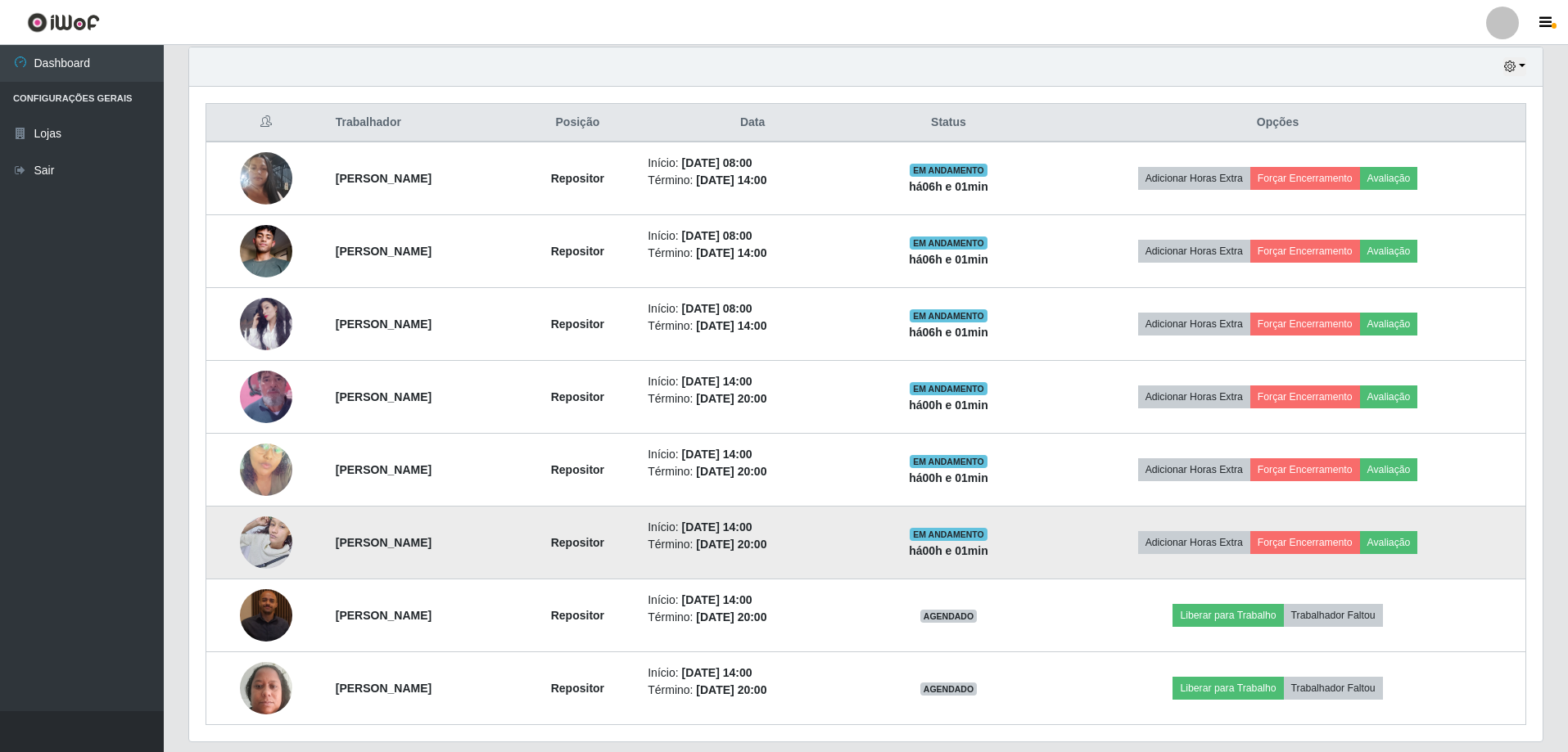
scroll to position [611, 0]
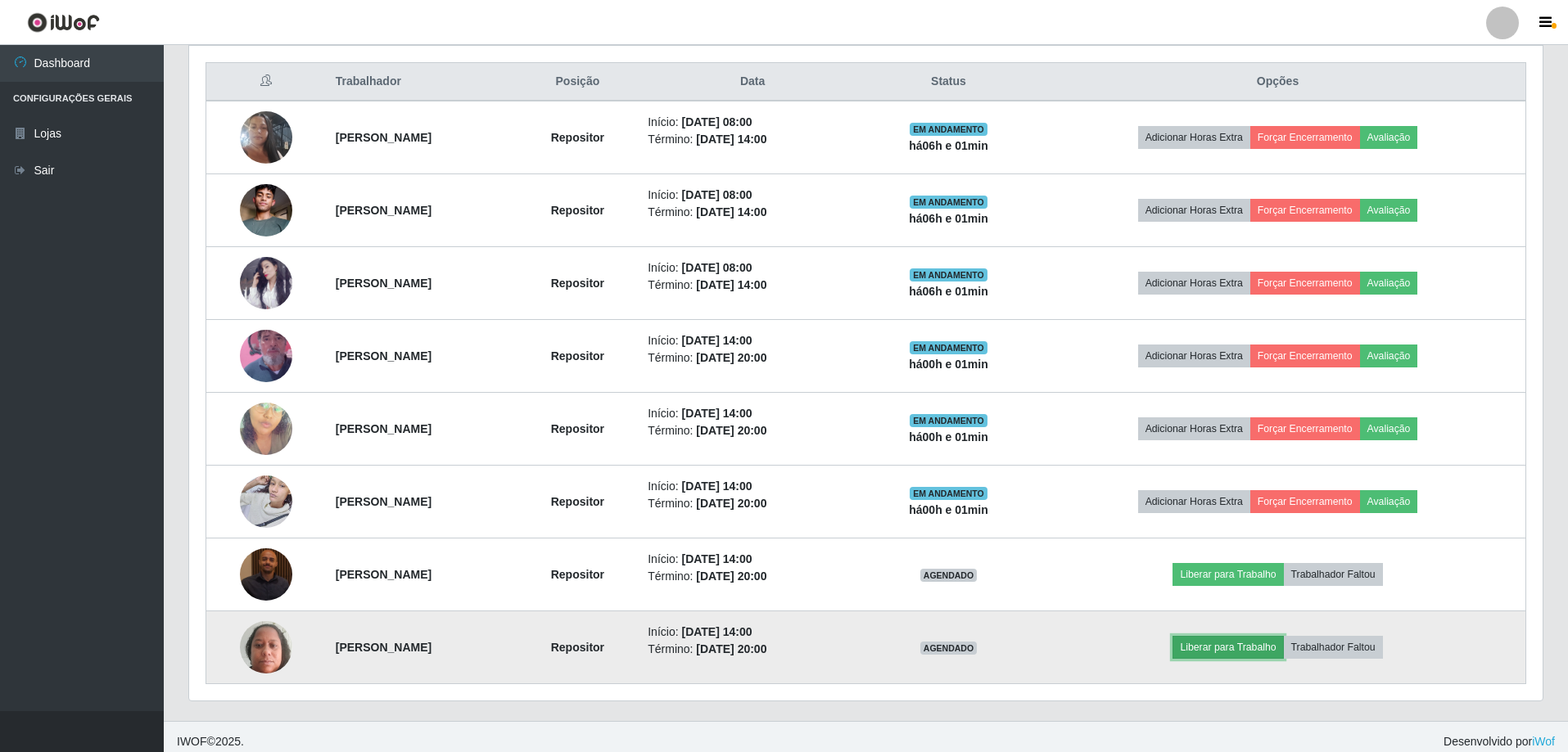
click at [1251, 651] on button "Liberar para Trabalho" at bounding box center [1227, 647] width 110 height 23
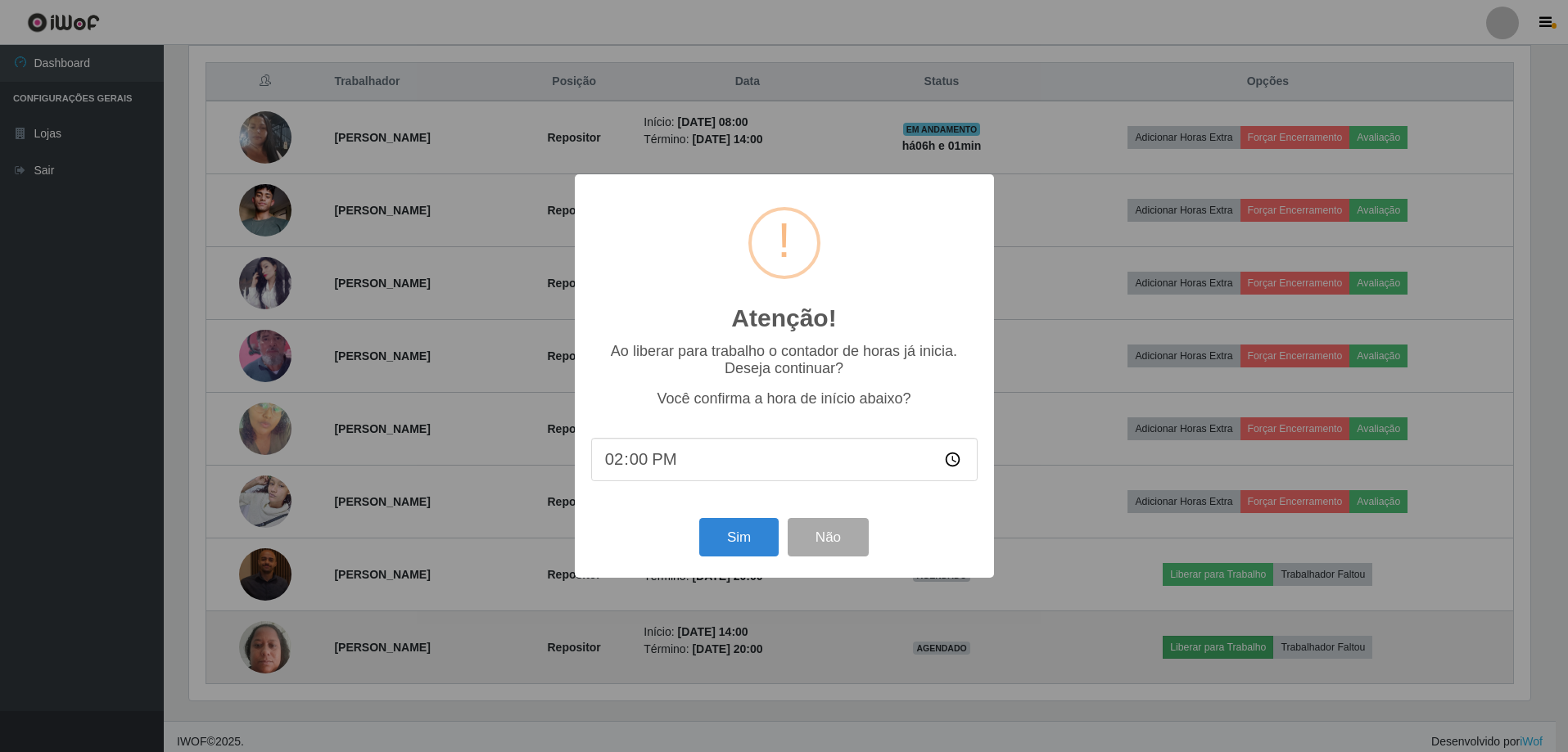
scroll to position [340, 1345]
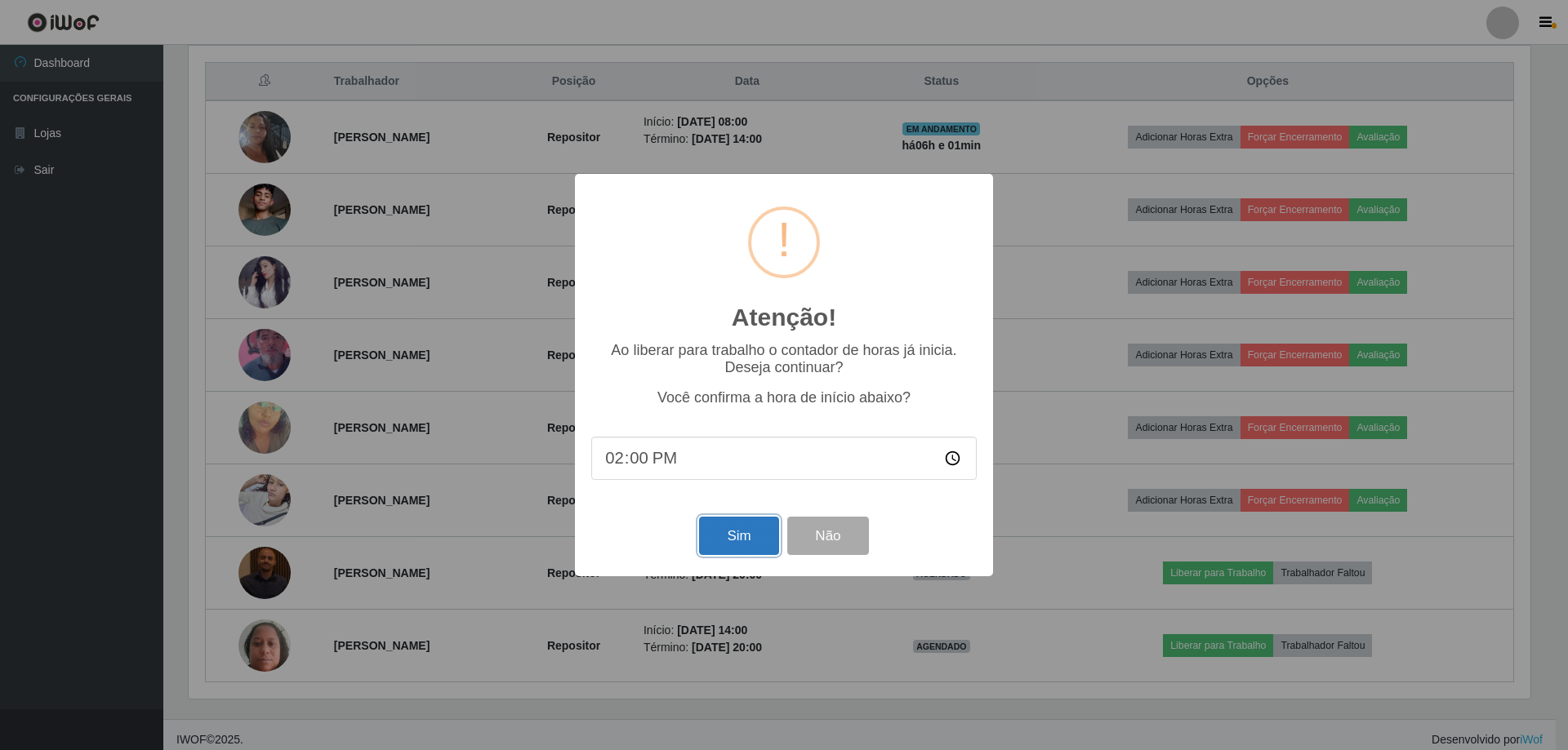
click at [717, 541] on button "Sim" at bounding box center [738, 536] width 79 height 39
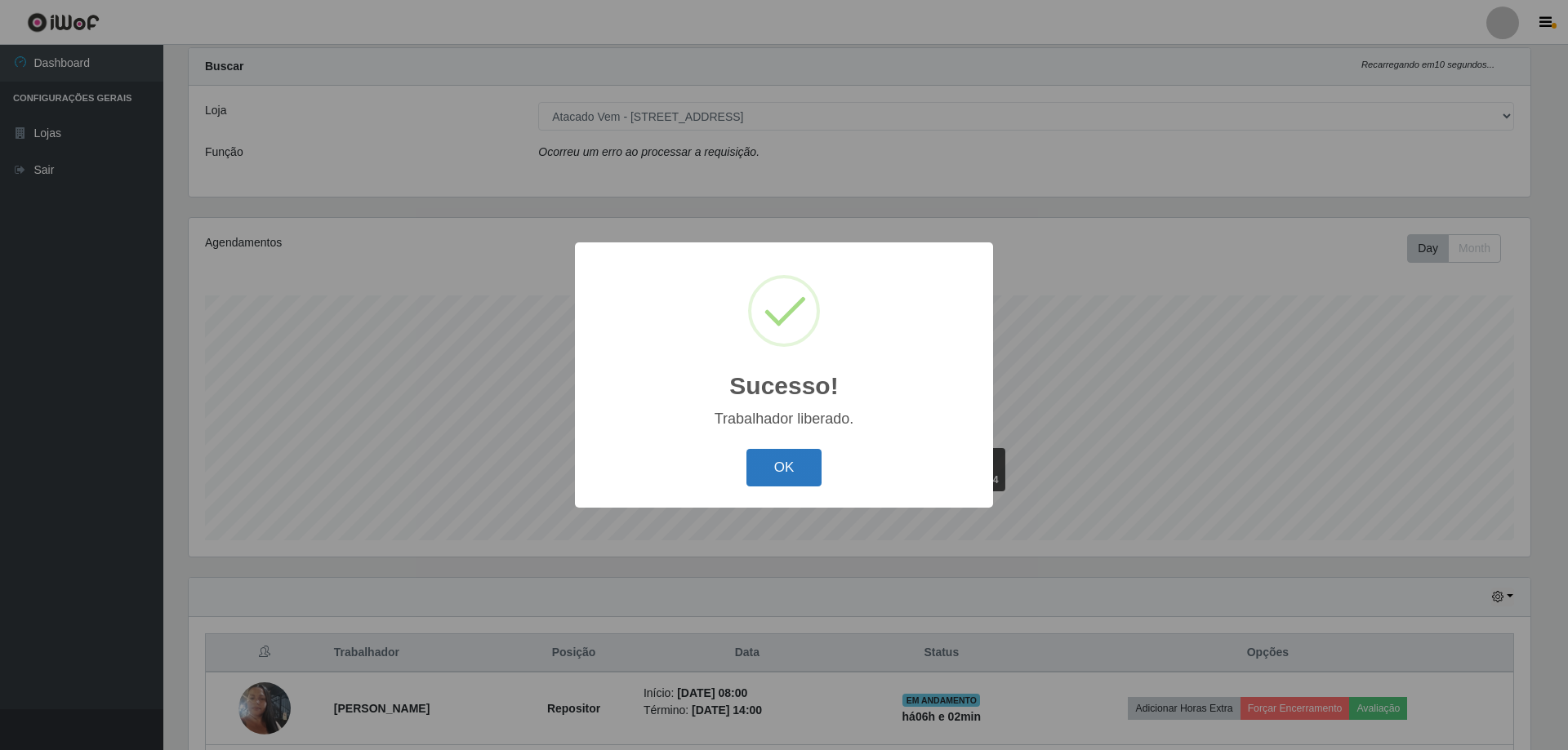
click at [791, 472] on button "OK" at bounding box center [784, 468] width 76 height 39
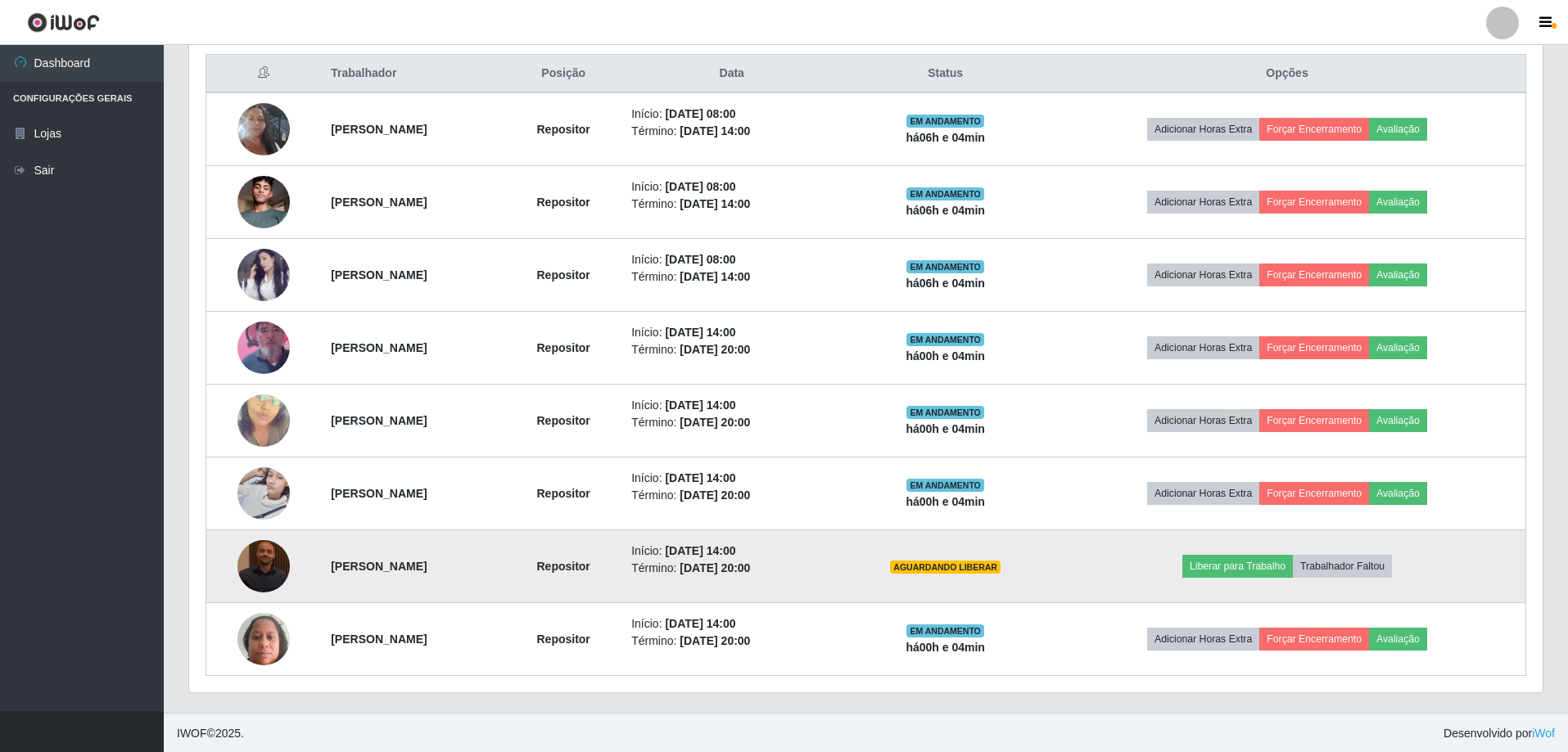
scroll to position [621, 0]
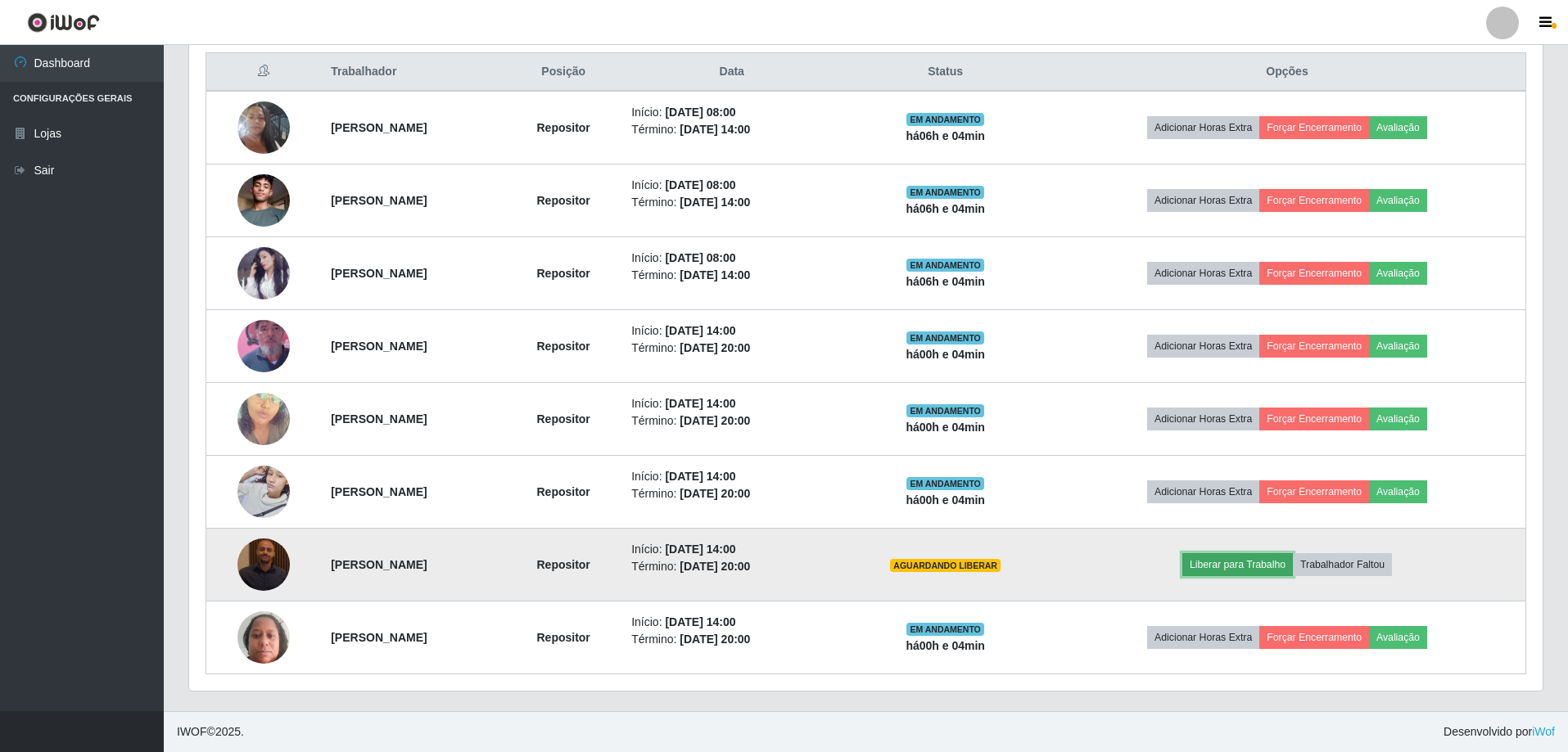
click at [1251, 568] on button "Liberar para Trabalho" at bounding box center [1237, 564] width 110 height 23
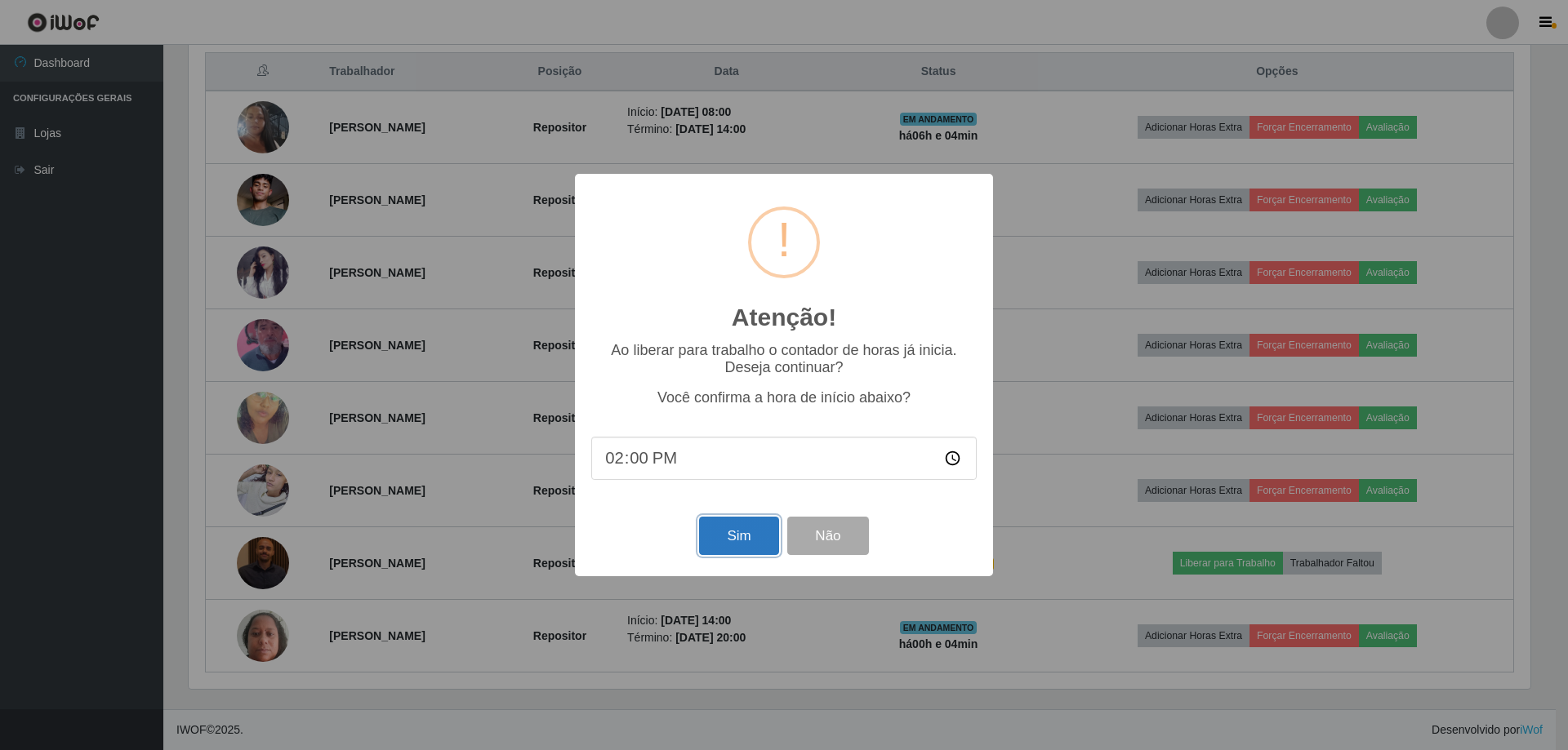
click at [752, 545] on button "Sim" at bounding box center [738, 536] width 79 height 39
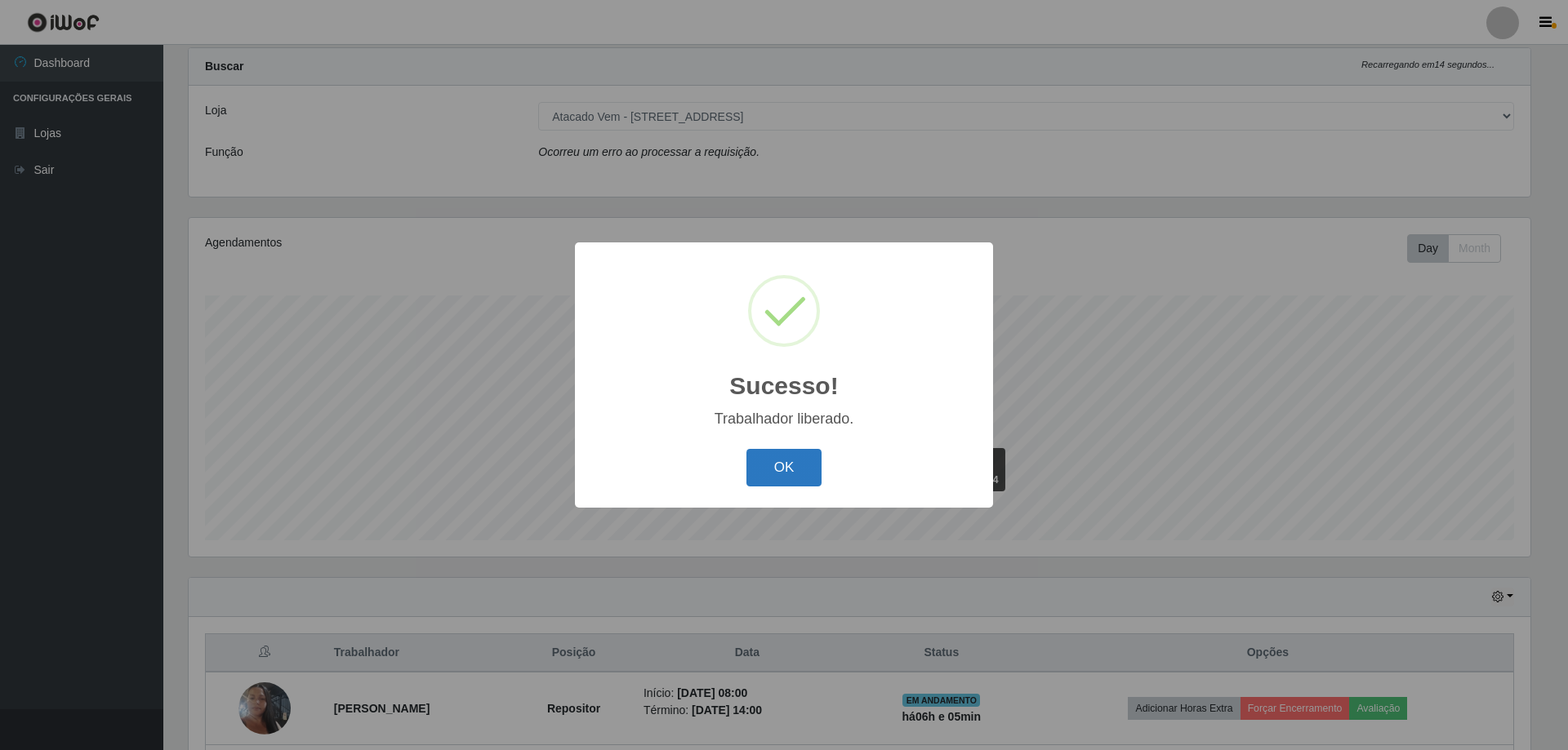
drag, startPoint x: 805, startPoint y: 458, endPoint x: 795, endPoint y: 467, distance: 13.5
click at [804, 461] on button "OK" at bounding box center [784, 468] width 76 height 39
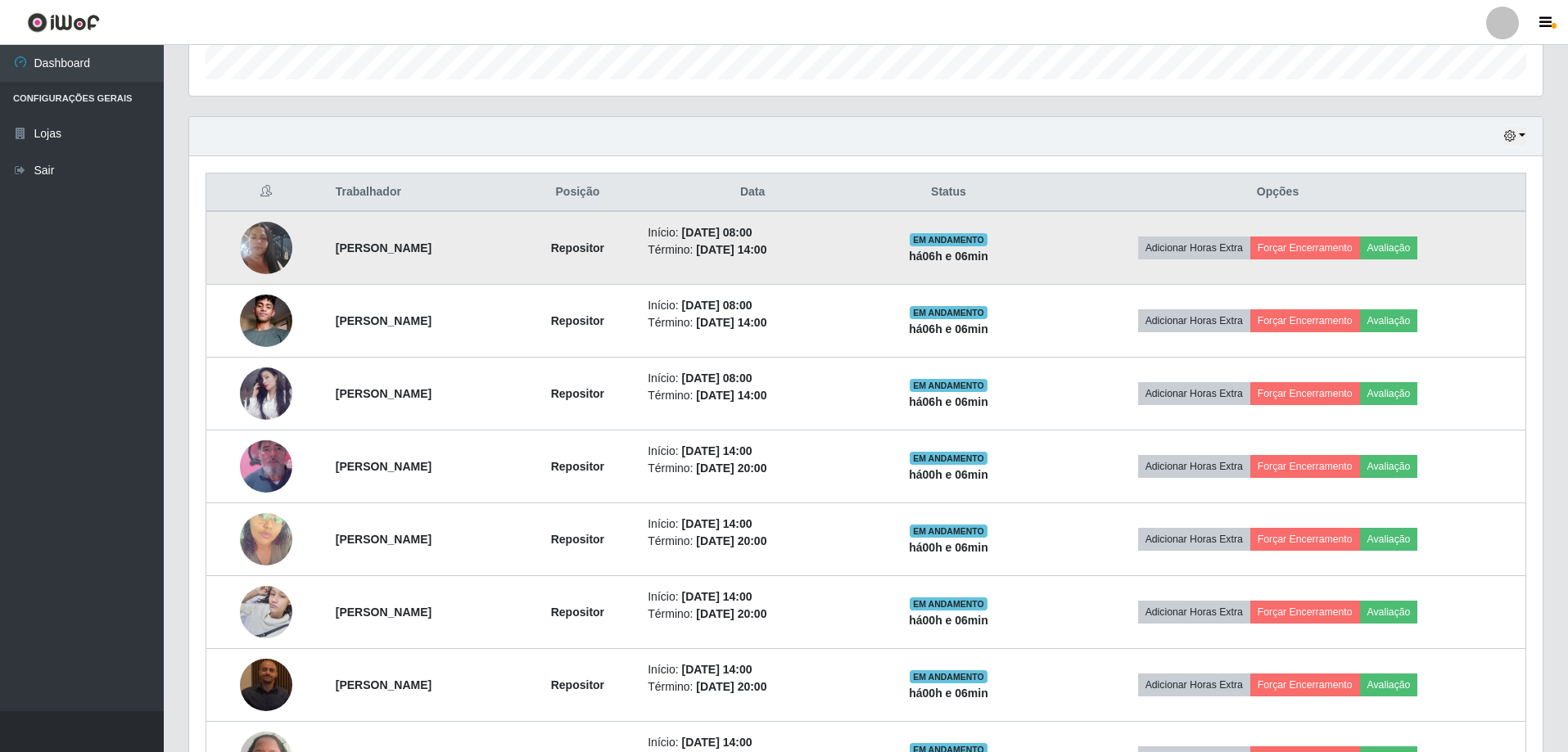
scroll to position [529, 0]
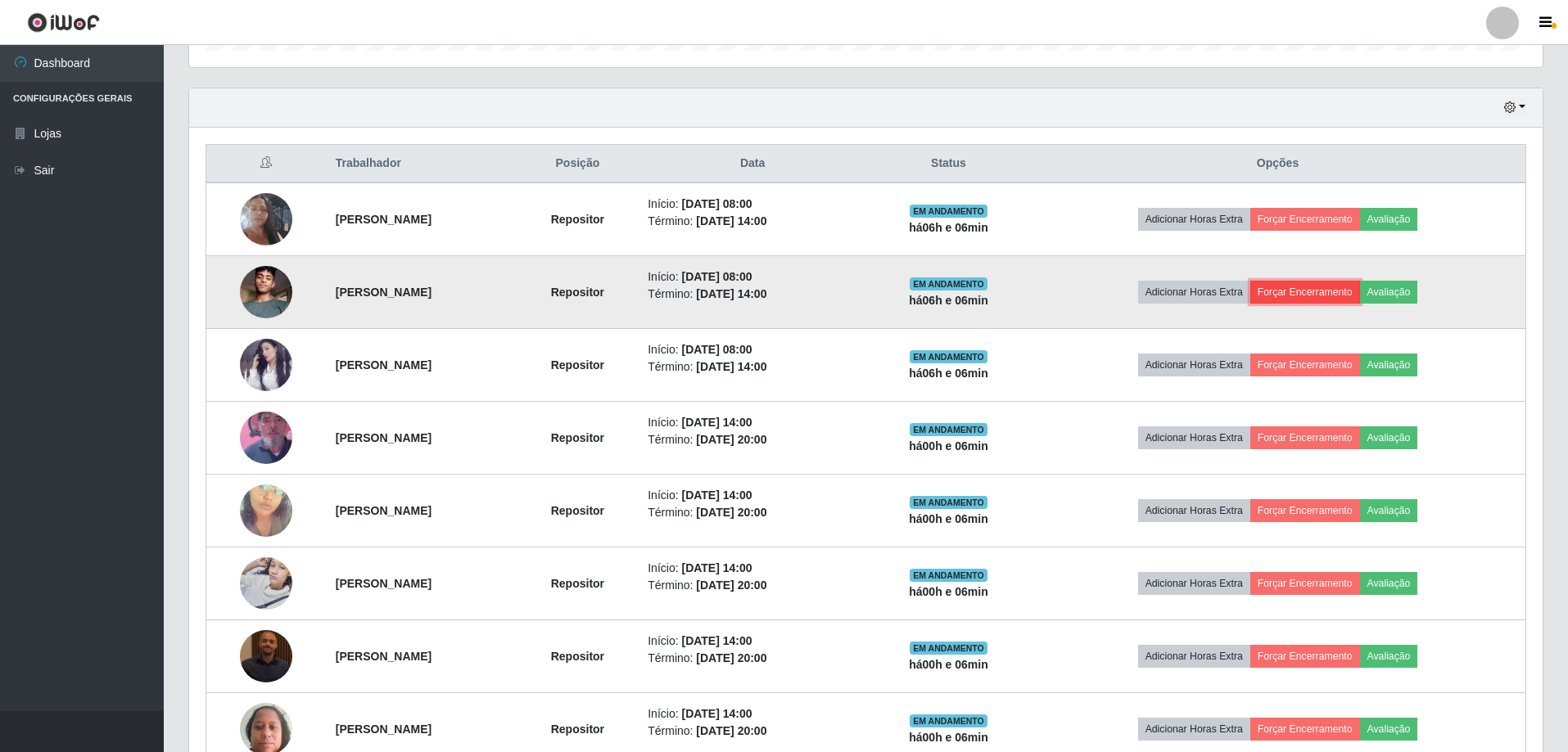
click at [1311, 283] on button "Forçar Encerramento" at bounding box center [1305, 292] width 109 height 23
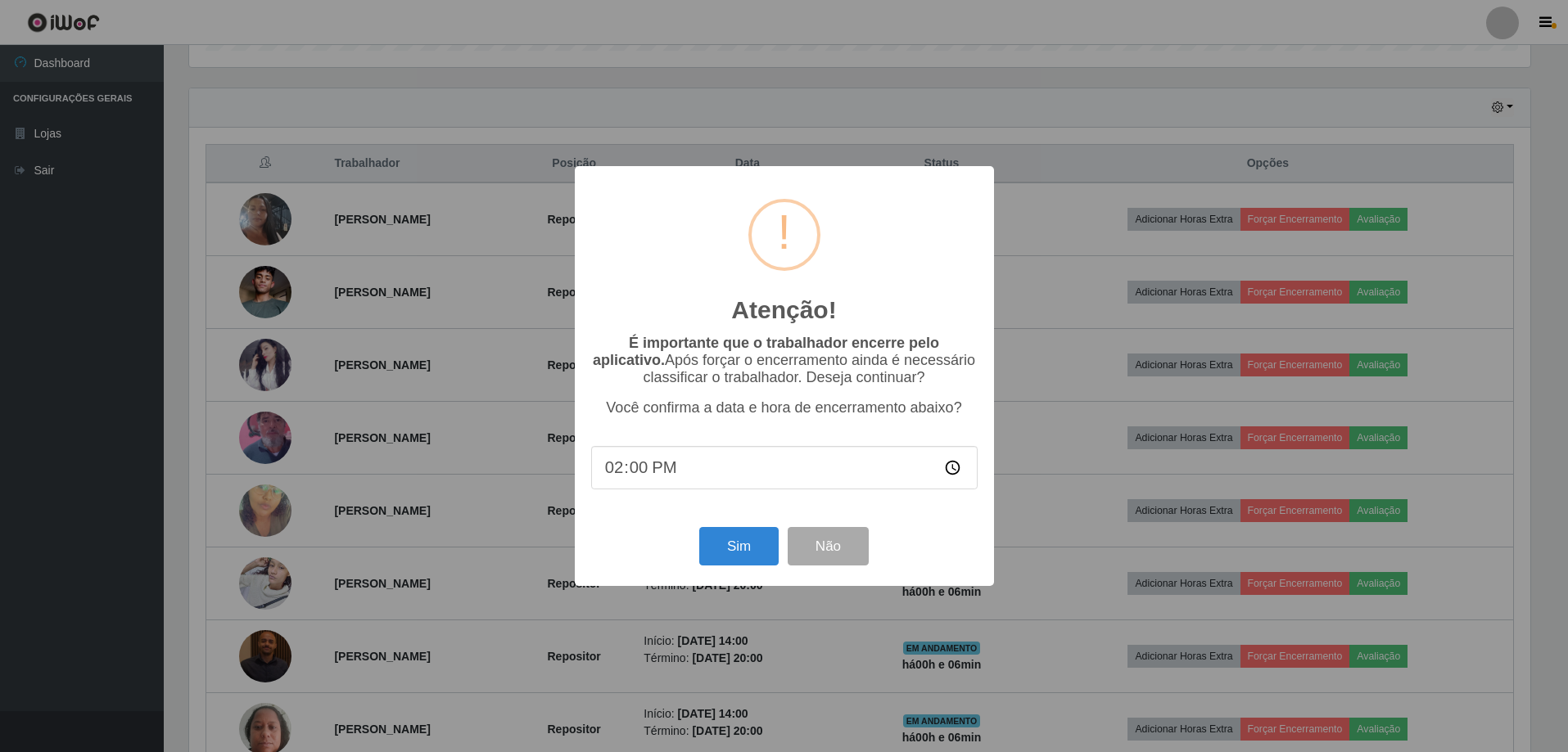
scroll to position [340, 1345]
click at [723, 559] on button "Sim" at bounding box center [740, 546] width 79 height 39
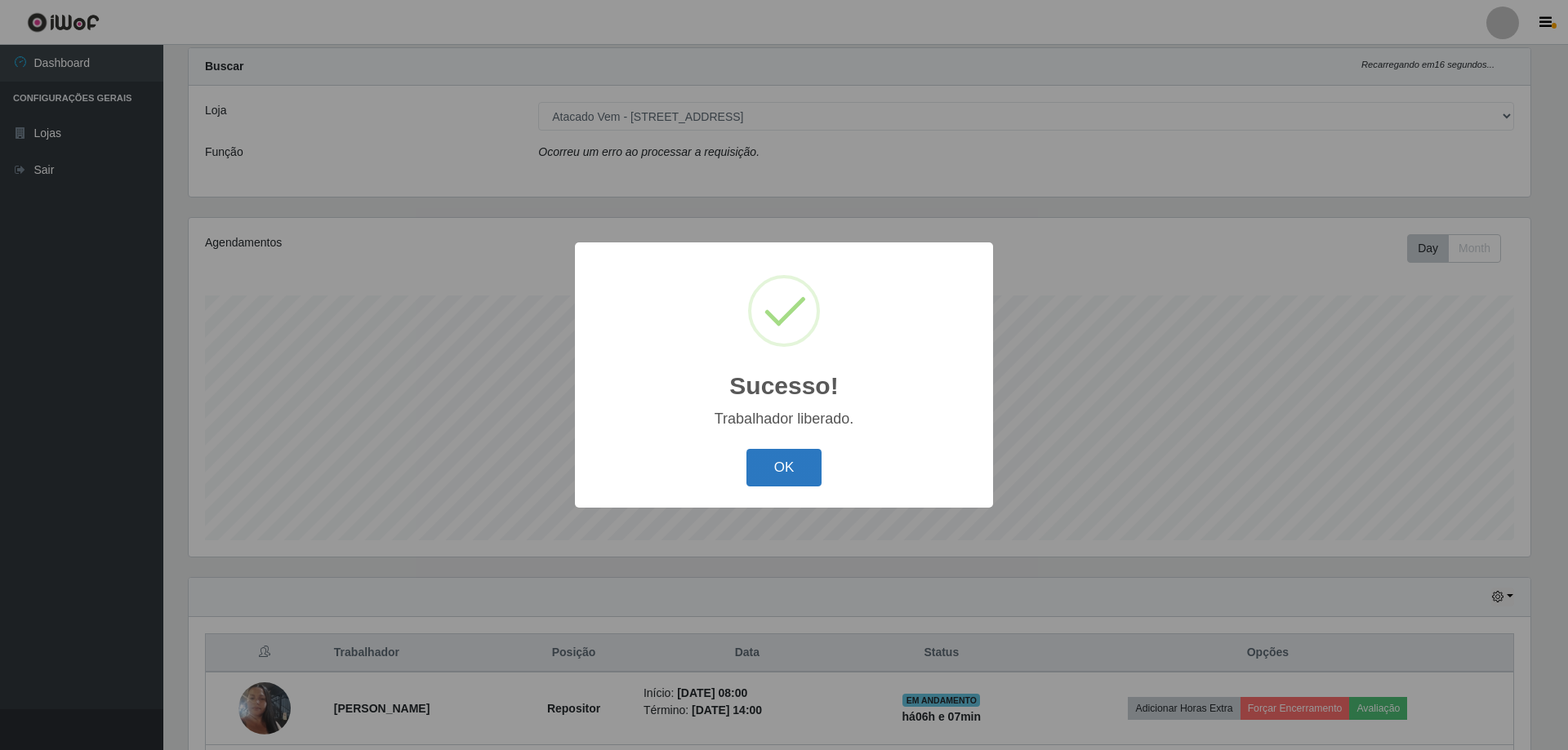
click at [773, 483] on button "OK" at bounding box center [784, 468] width 76 height 39
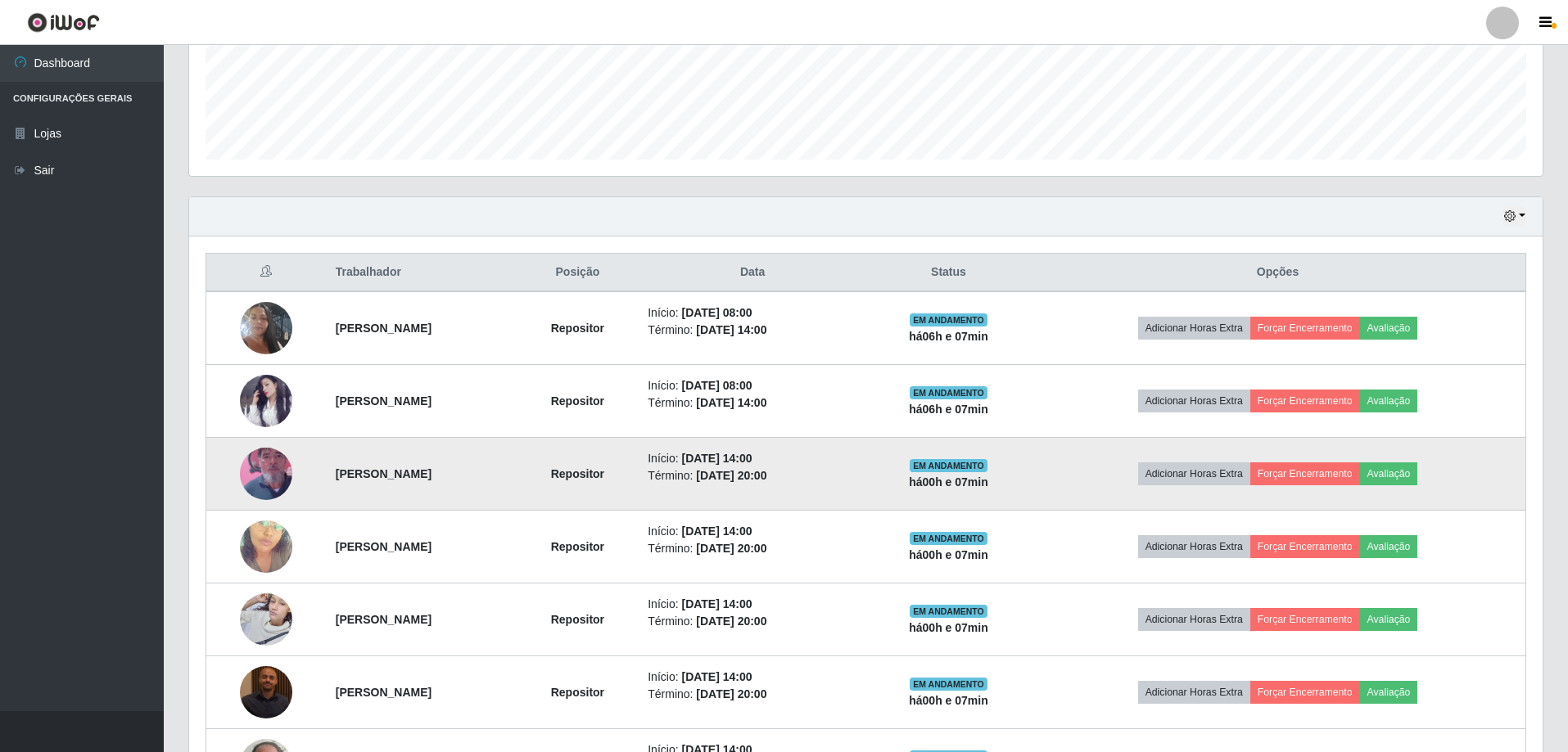
scroll to position [448, 0]
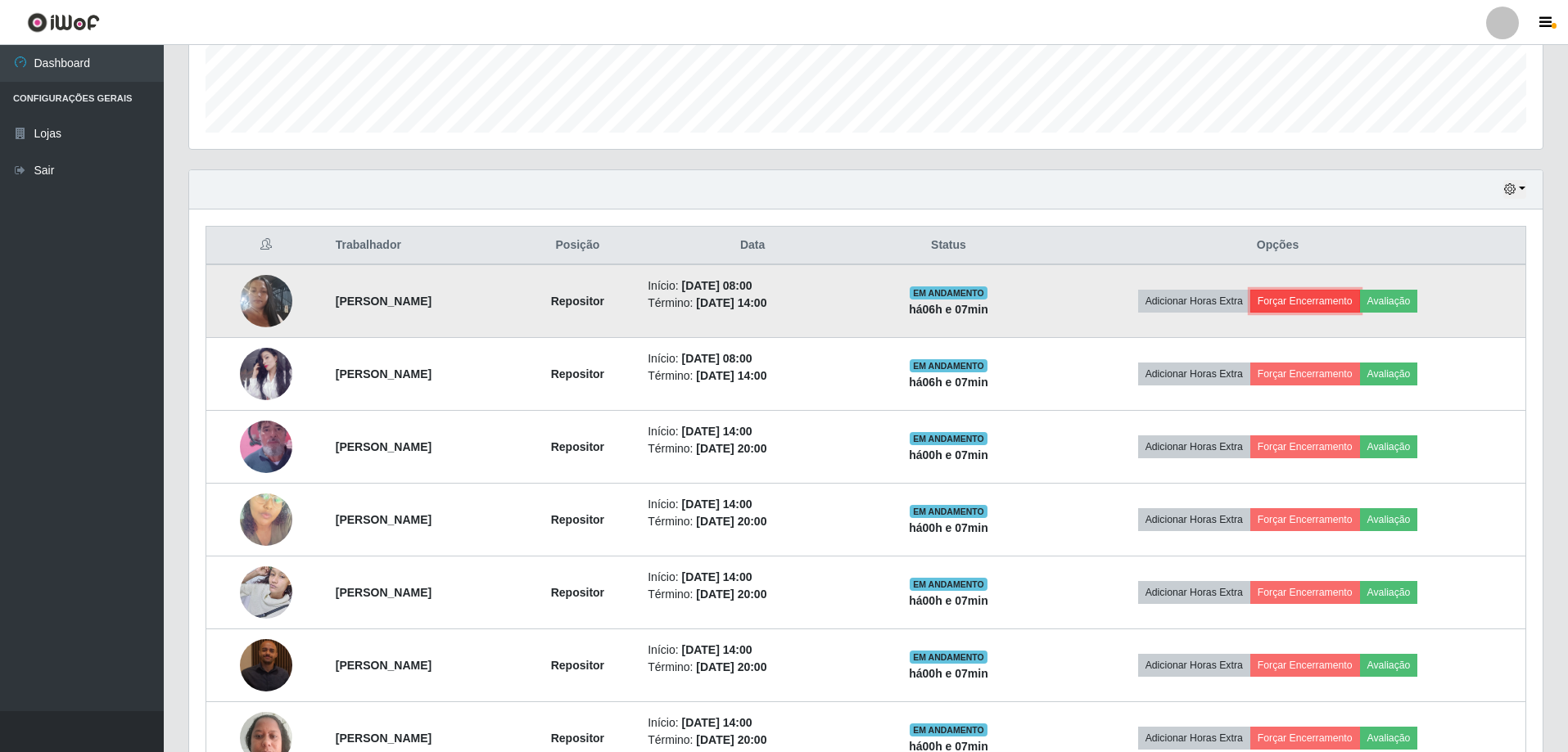
click at [1310, 300] on button "Forçar Encerramento" at bounding box center [1305, 301] width 109 height 23
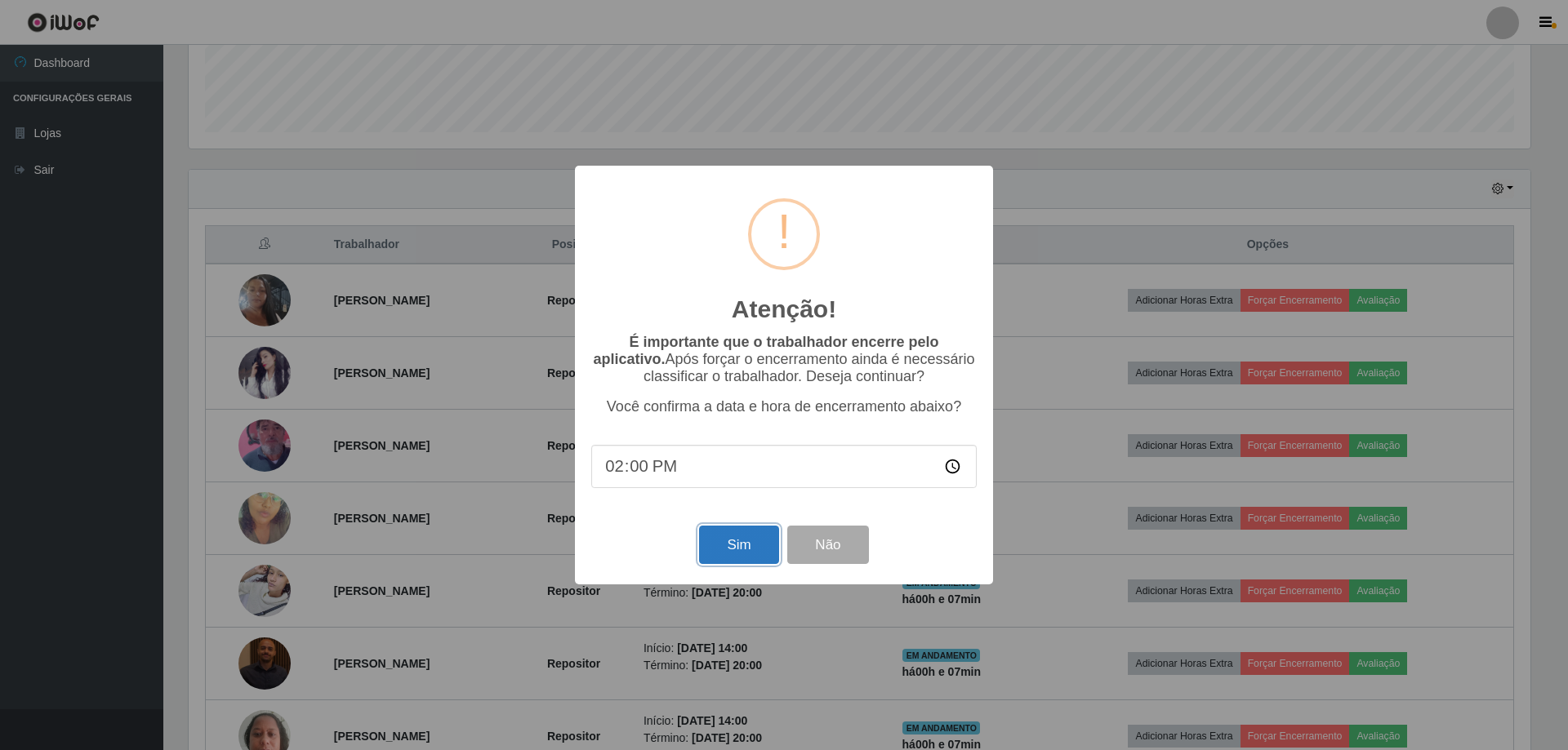
click at [749, 561] on button "Sim" at bounding box center [738, 545] width 79 height 39
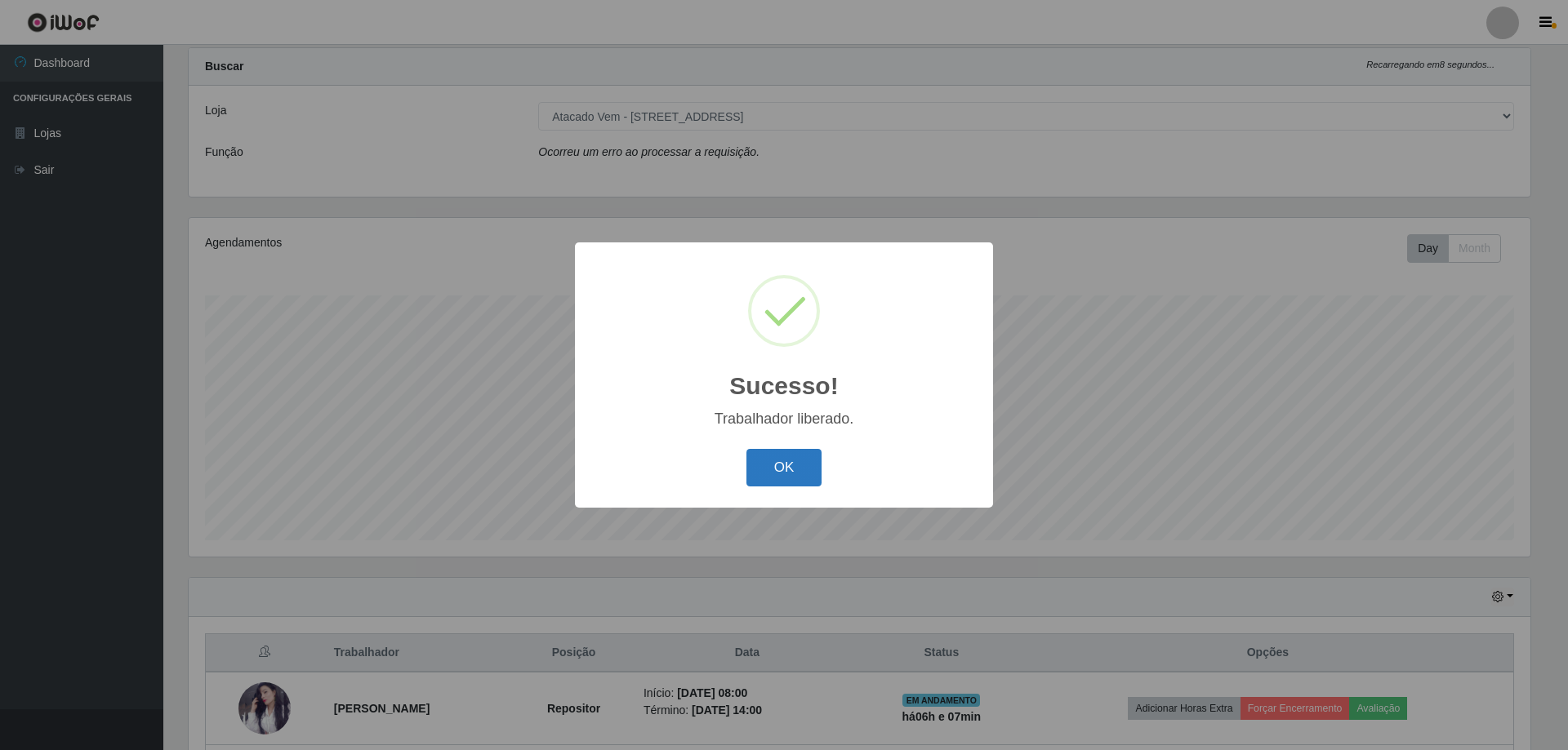
click at [782, 469] on button "OK" at bounding box center [784, 468] width 76 height 39
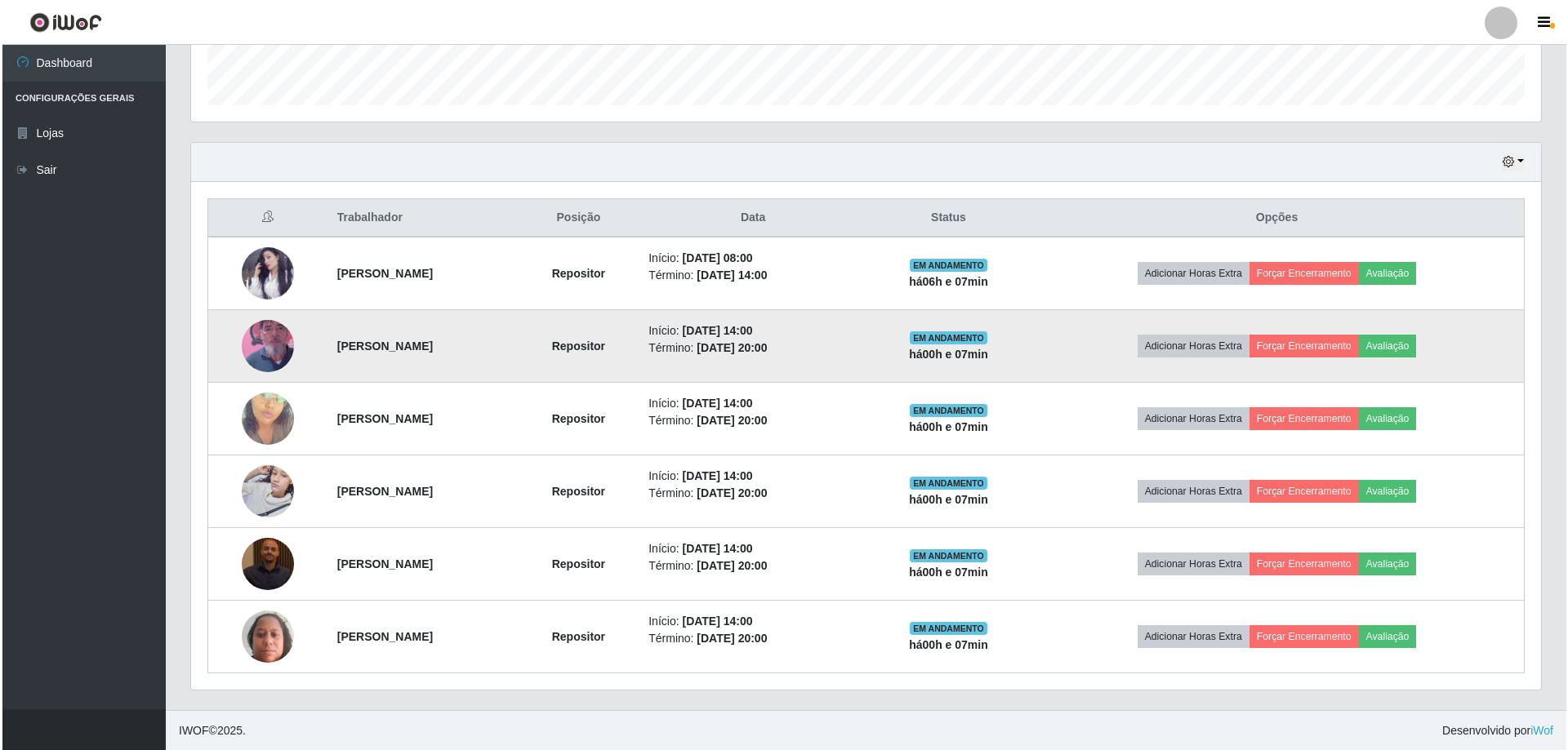
scroll to position [475, 0]
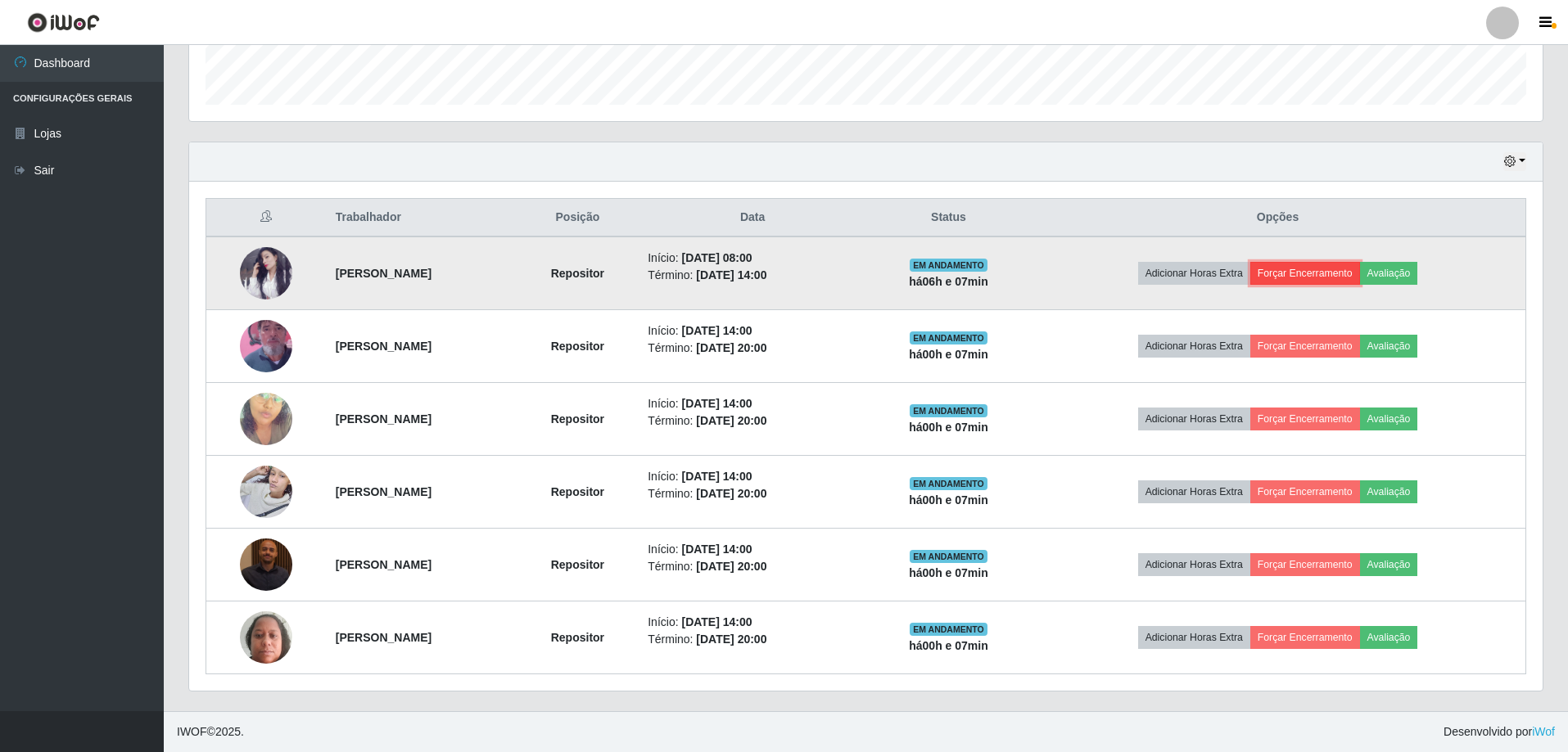
click at [1341, 277] on button "Forçar Encerramento" at bounding box center [1305, 273] width 109 height 23
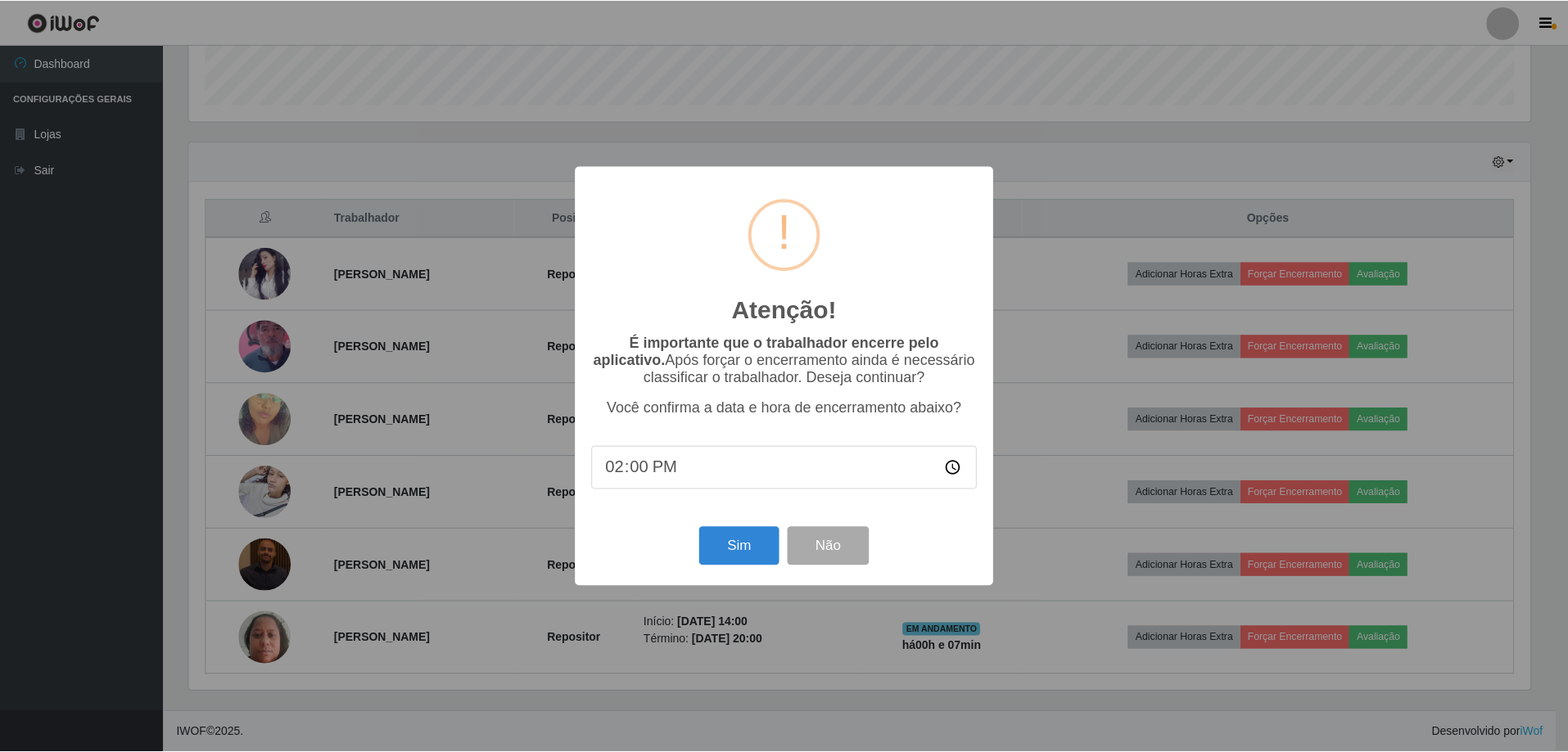
scroll to position [340, 1345]
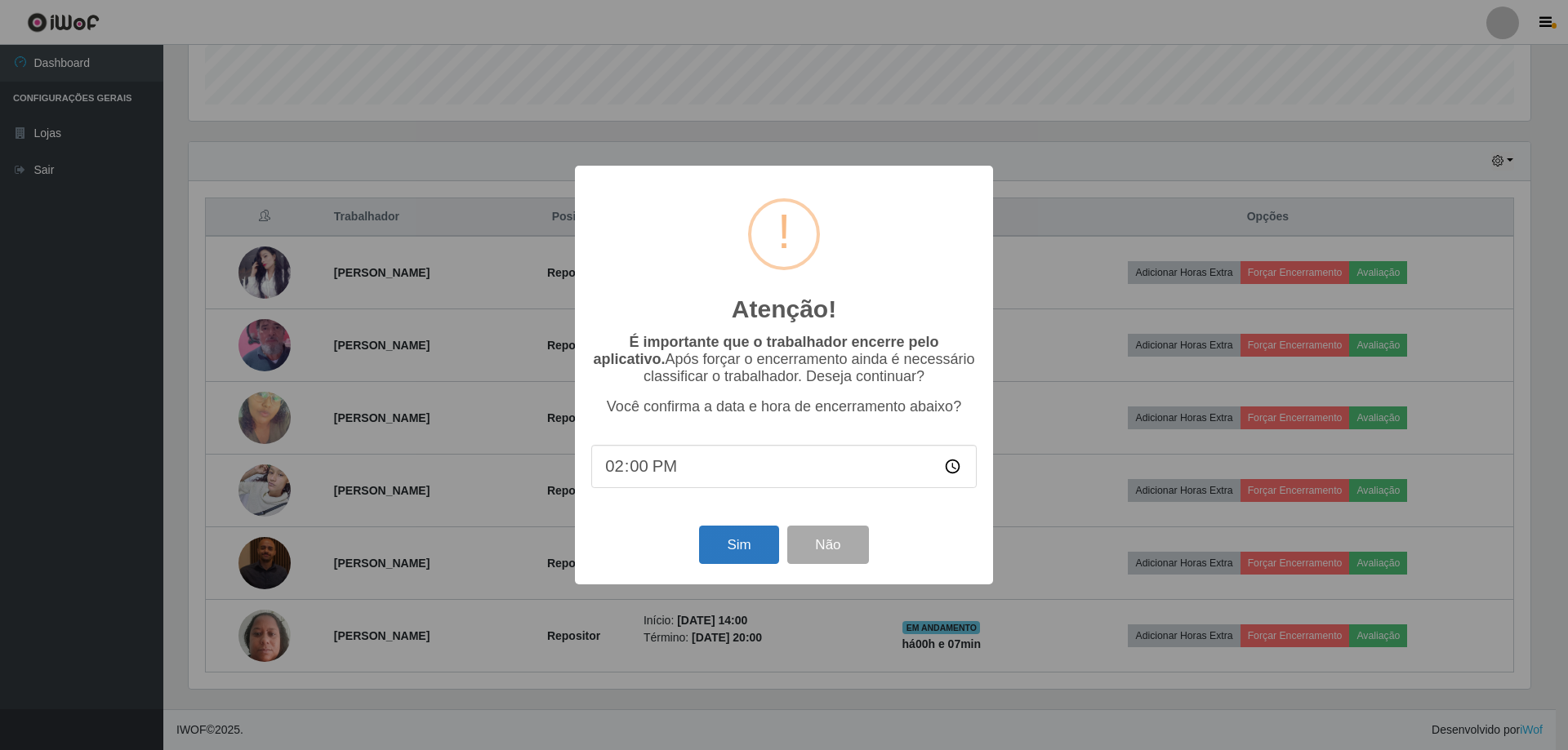
drag, startPoint x: 726, startPoint y: 586, endPoint x: 734, endPoint y: 568, distance: 19.7
click at [726, 584] on div "Atenção! × É importante que o trabalhador encerre pelo aplicativo. Após forçar …" at bounding box center [784, 375] width 418 height 419
click at [734, 564] on button "Sim" at bounding box center [738, 545] width 79 height 39
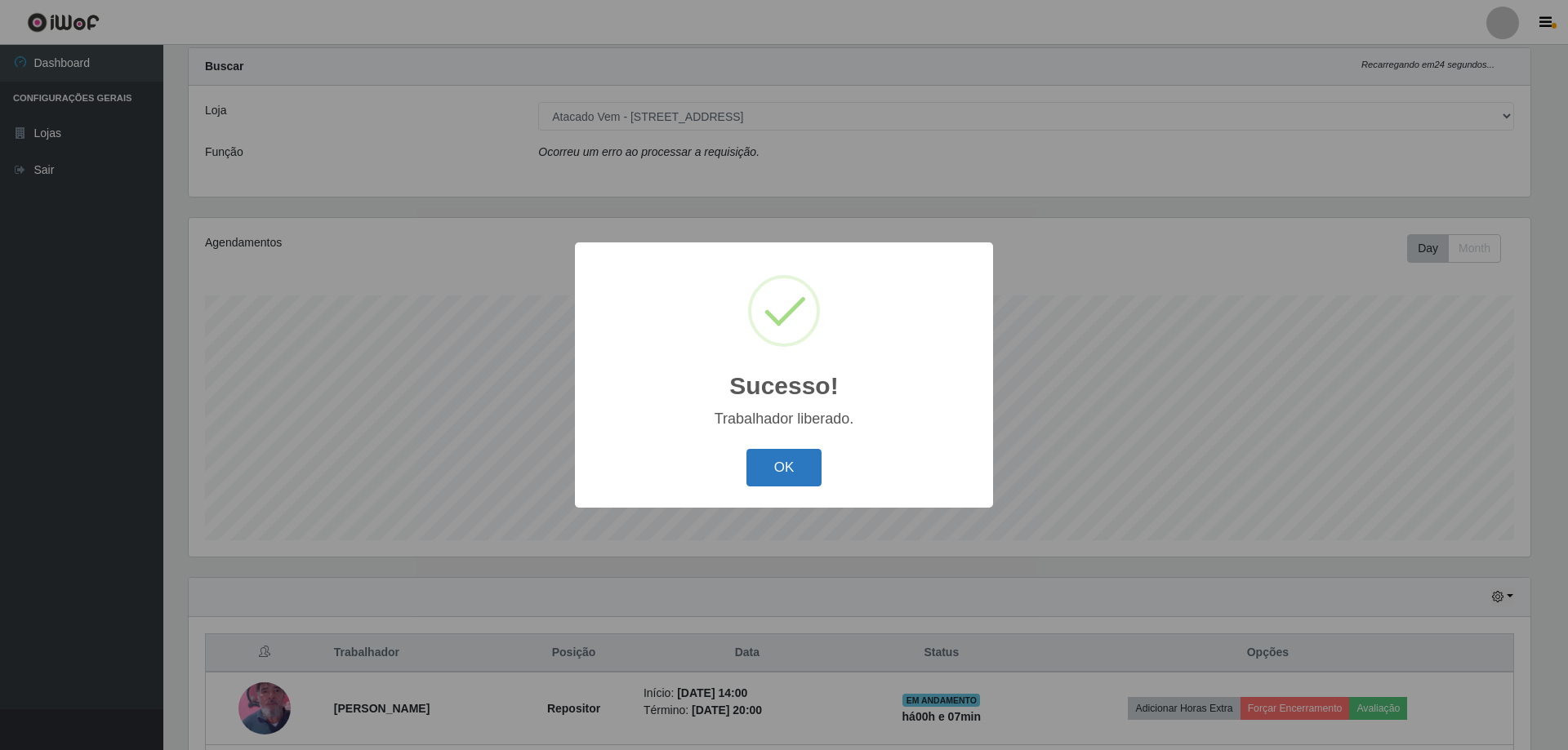
drag, startPoint x: 789, startPoint y: 463, endPoint x: 802, endPoint y: 460, distance: 13.3
click at [789, 462] on button "OK" at bounding box center [784, 468] width 76 height 39
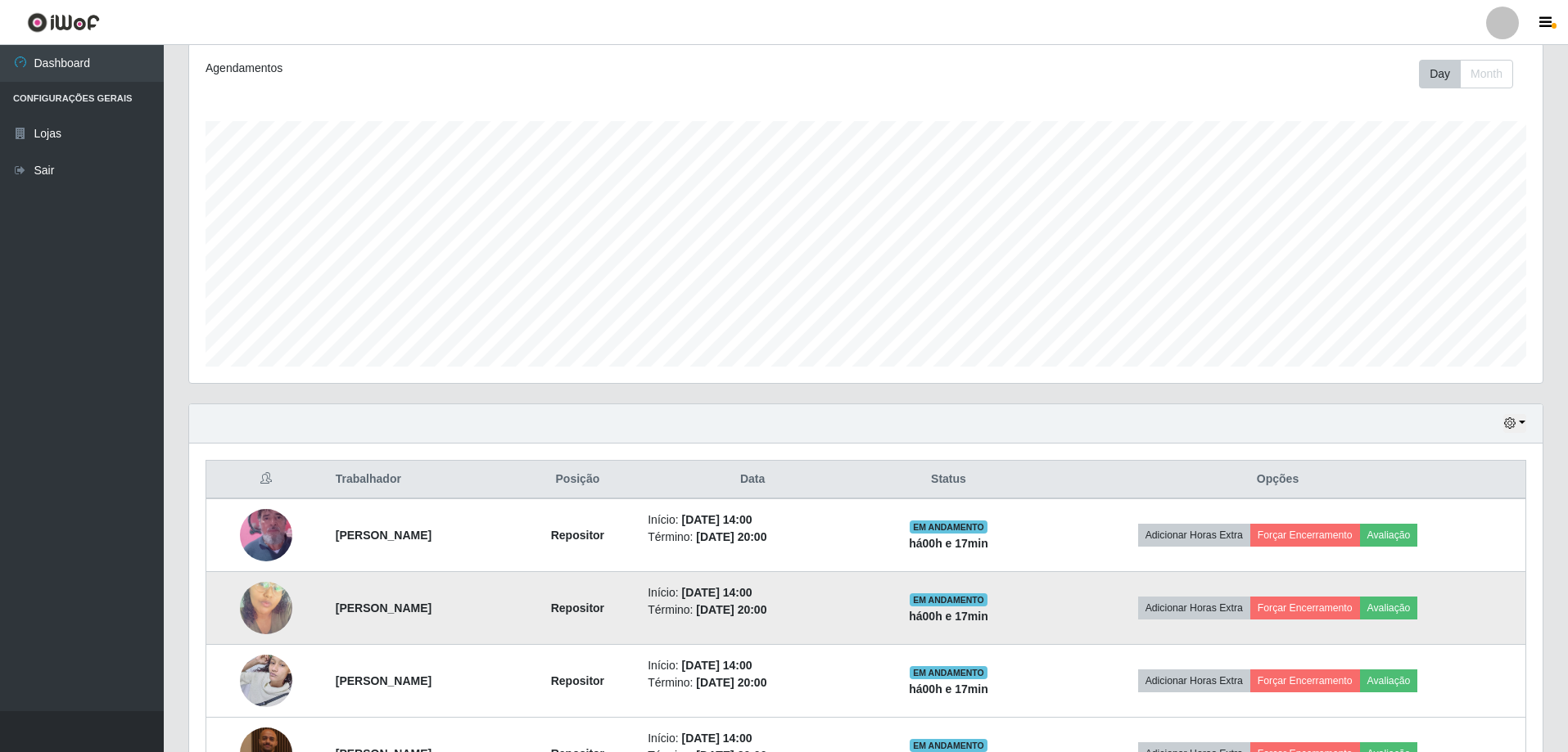
scroll to position [0, 0]
